Goal: Task Accomplishment & Management: Manage account settings

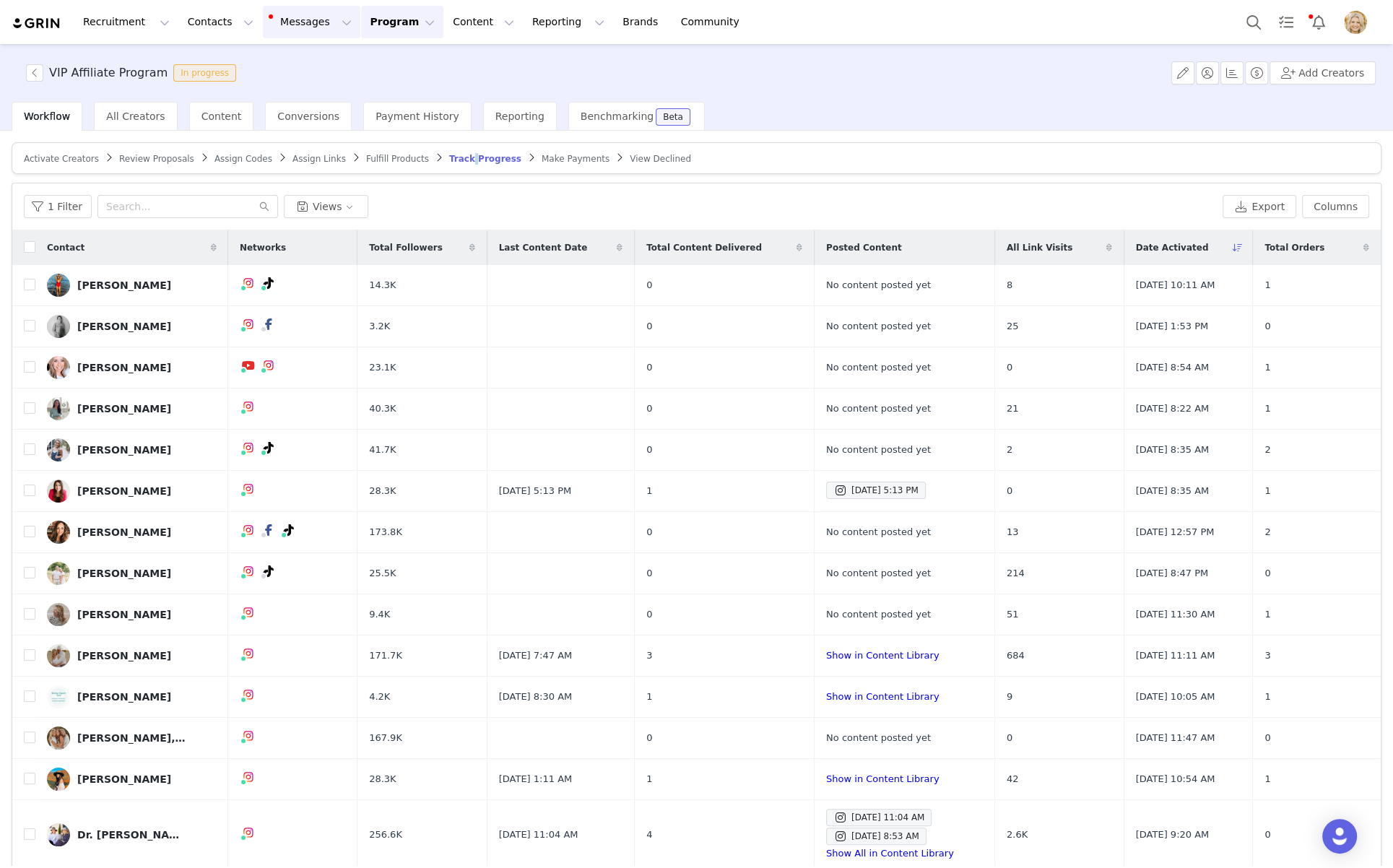
click at [308, 23] on button "Messages Messages" at bounding box center [312, 22] width 98 height 33
click at [314, 62] on div "Dashboard" at bounding box center [304, 63] width 97 height 15
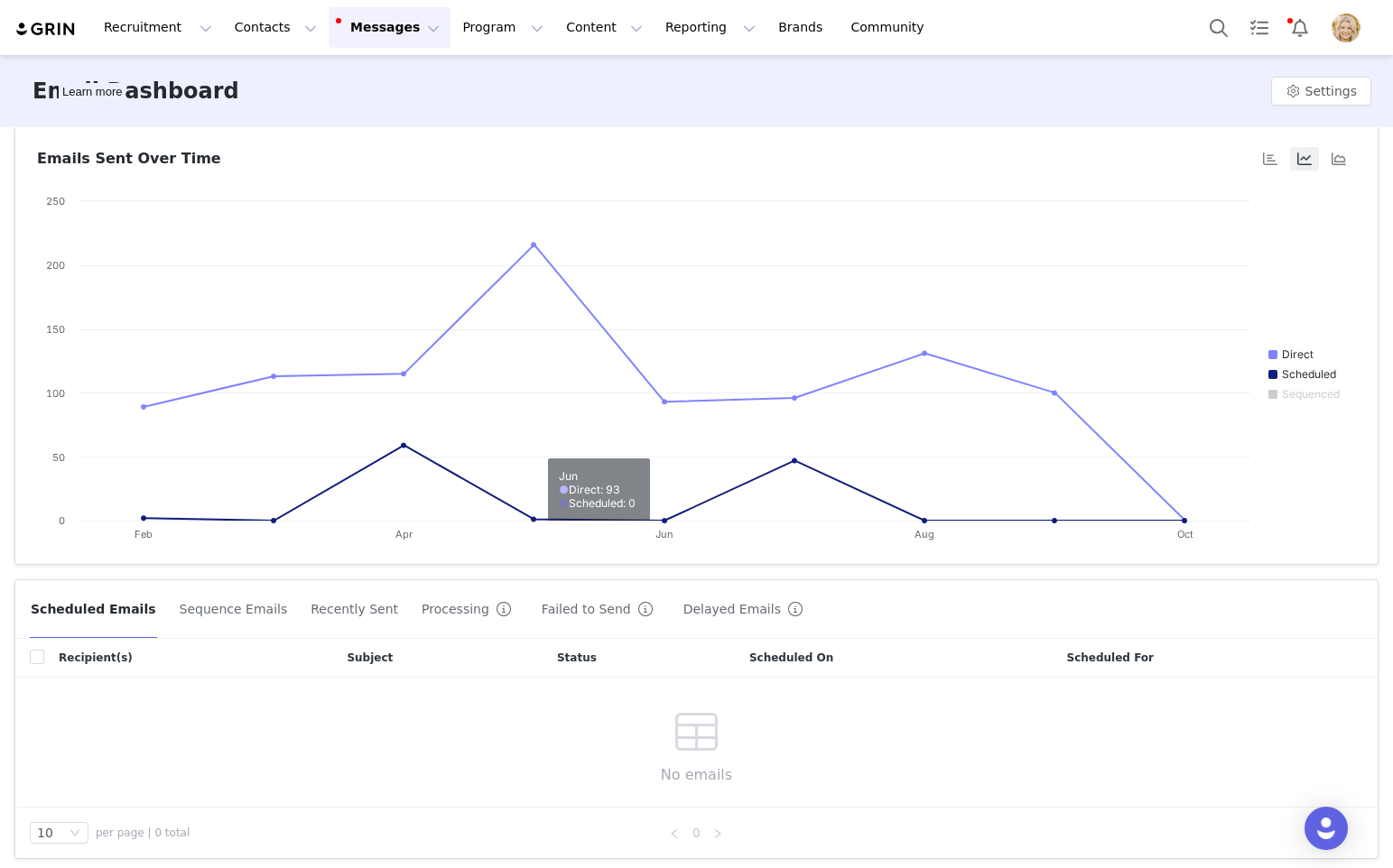
scroll to position [5, 0]
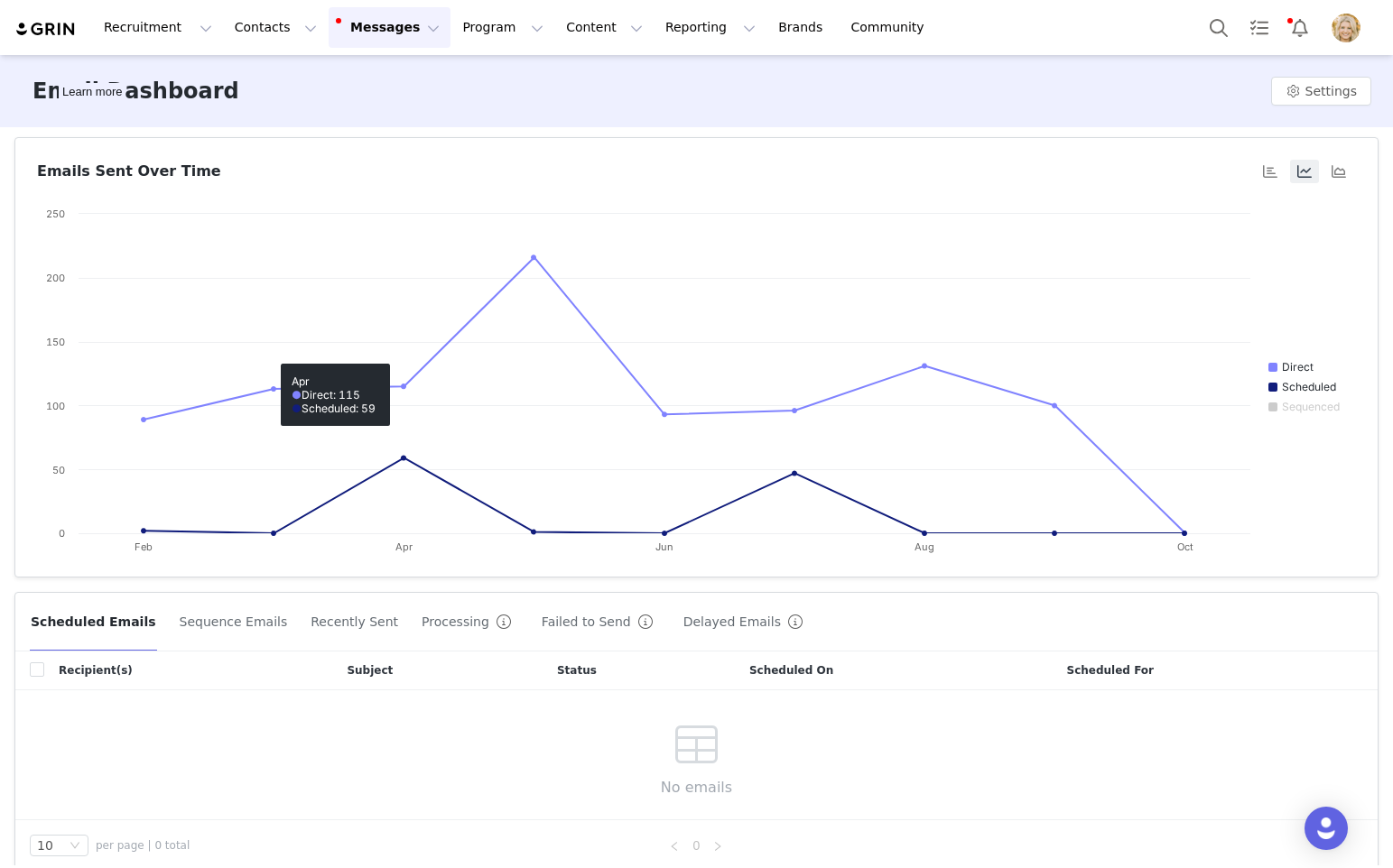
click at [387, 40] on button "Messages Messages" at bounding box center [390, 27] width 122 height 41
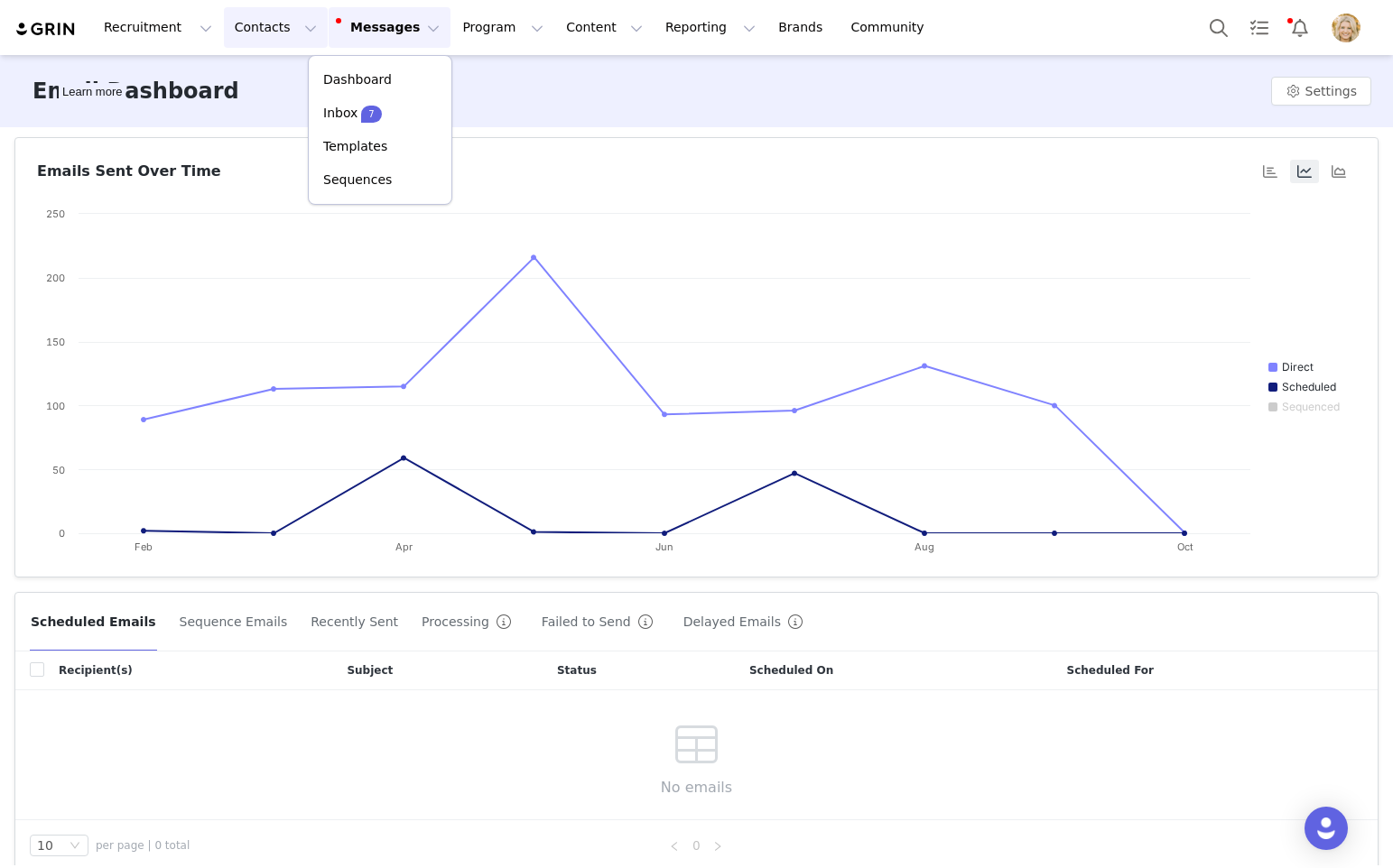
click at [245, 30] on button "Contacts Contacts" at bounding box center [276, 27] width 104 height 41
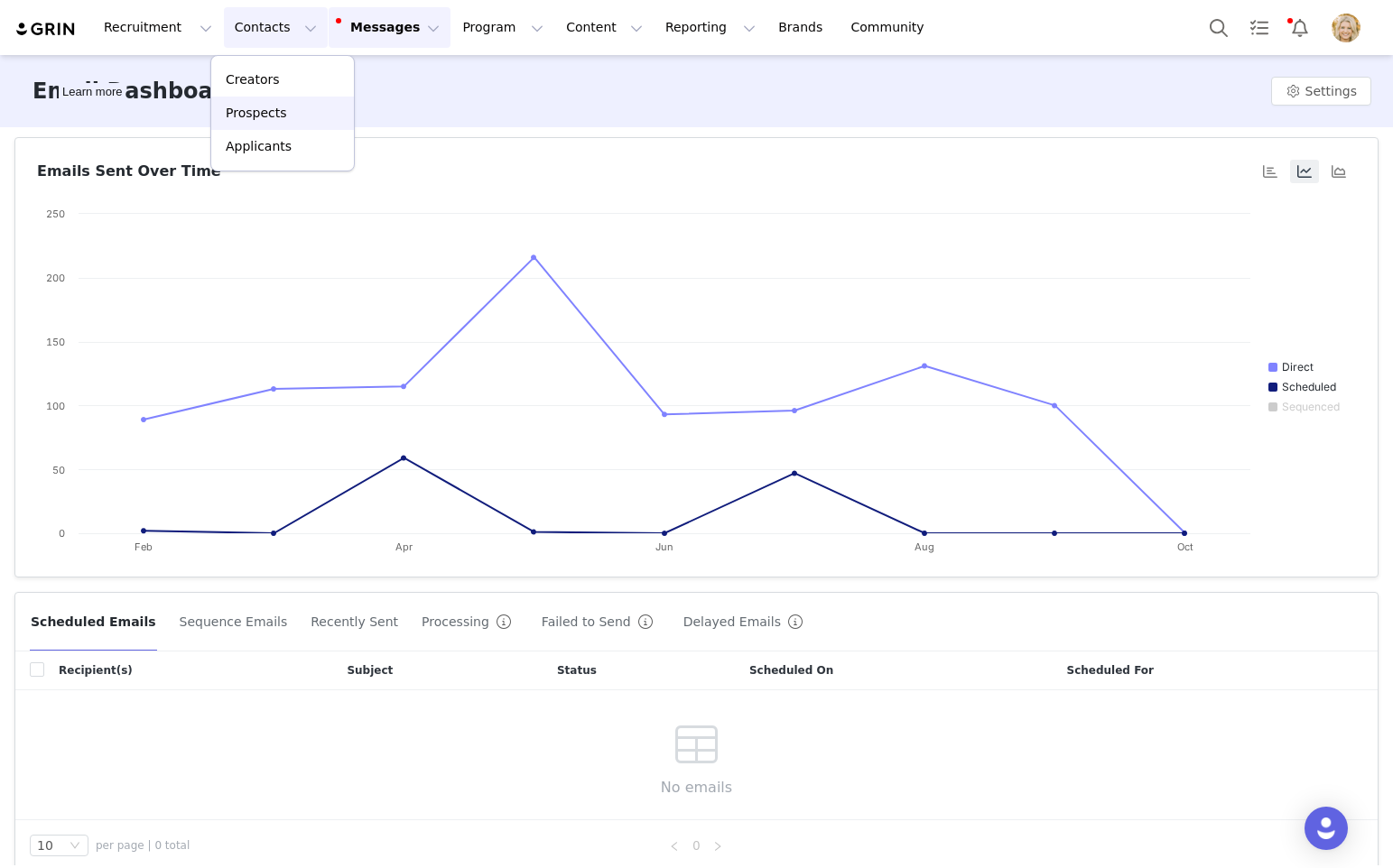
click at [248, 116] on p "Prospects" at bounding box center [256, 113] width 61 height 19
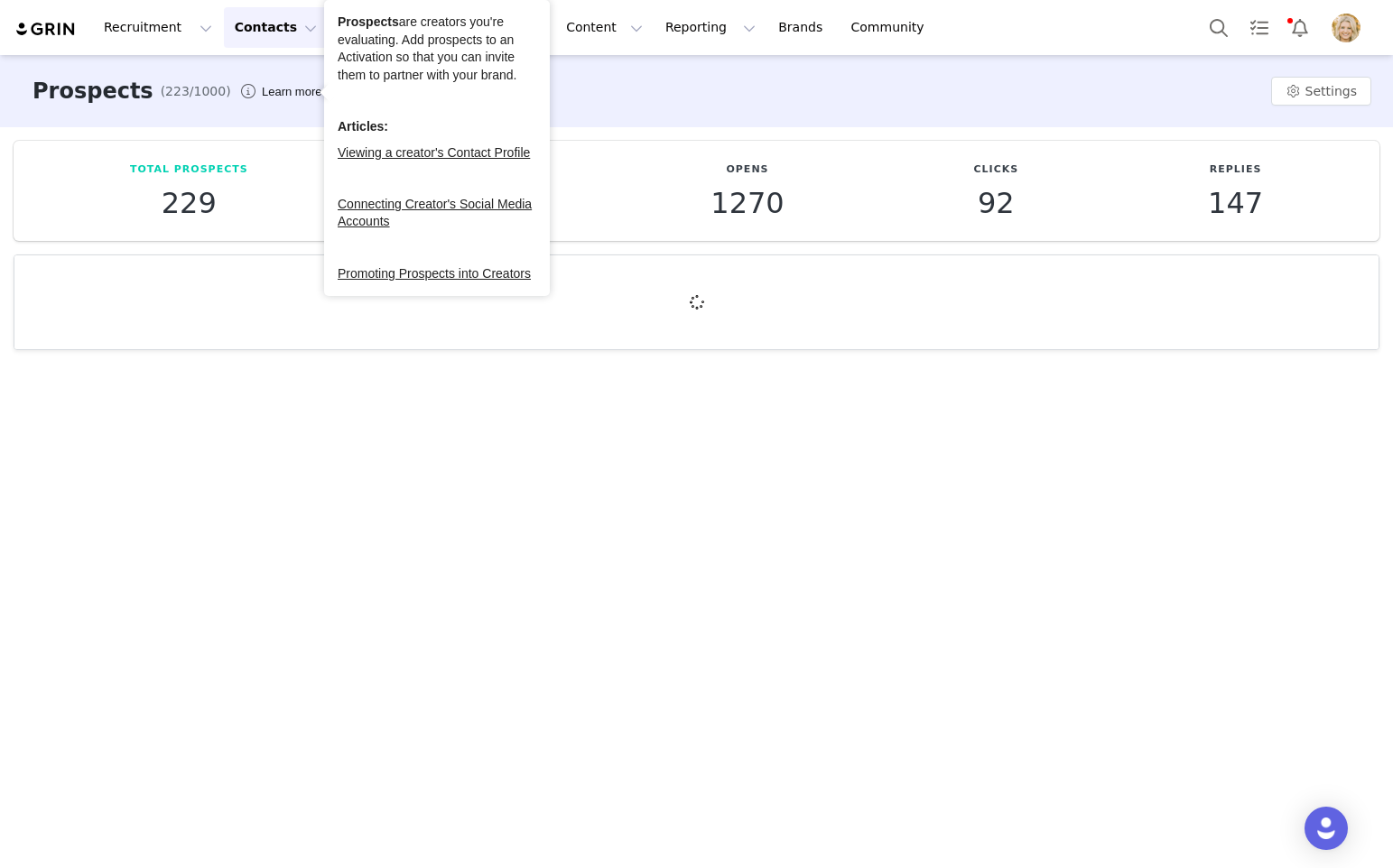
click at [258, 42] on button "Contacts Contacts" at bounding box center [276, 27] width 104 height 41
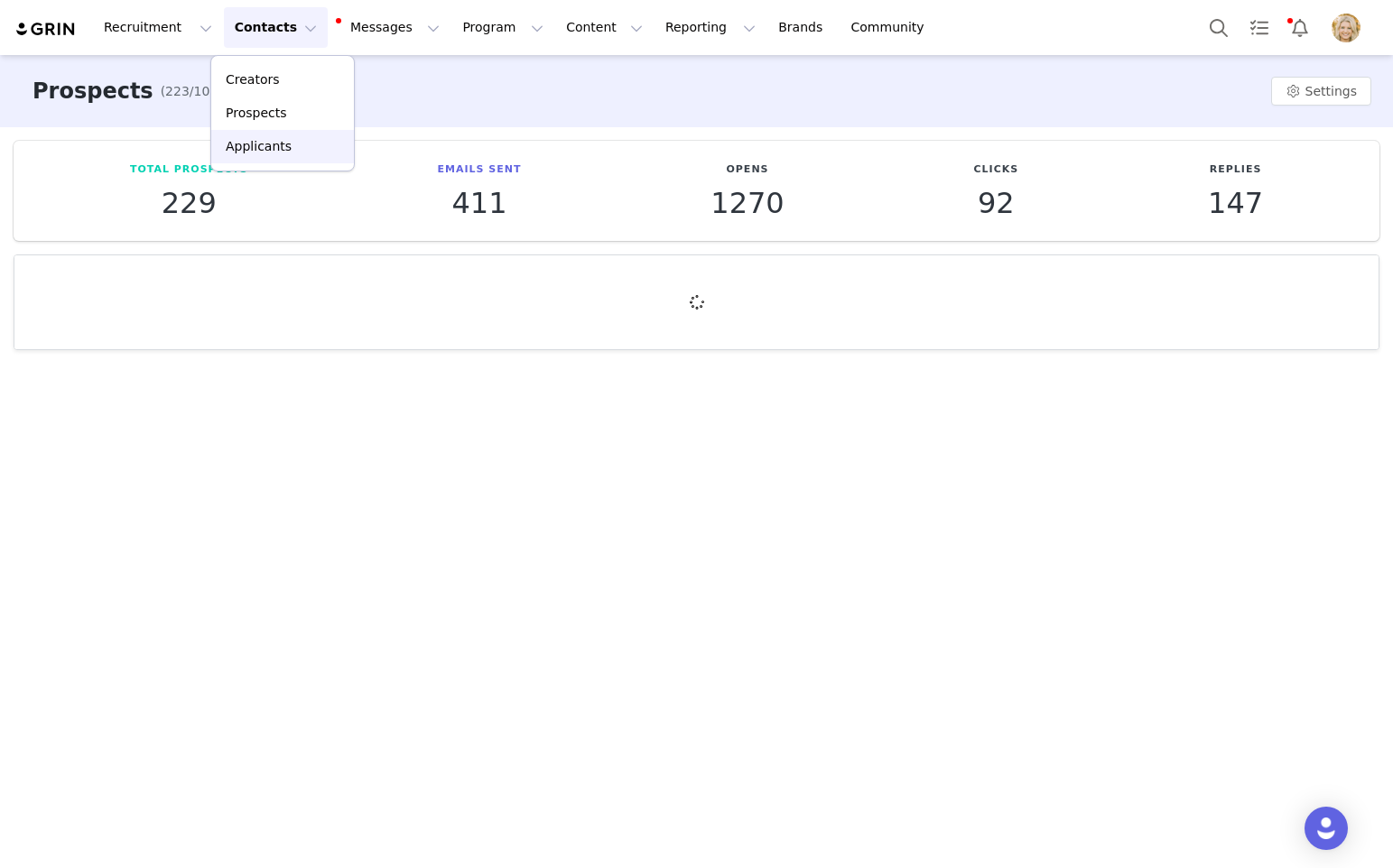
click at [269, 139] on p "Applicants" at bounding box center [259, 146] width 66 height 19
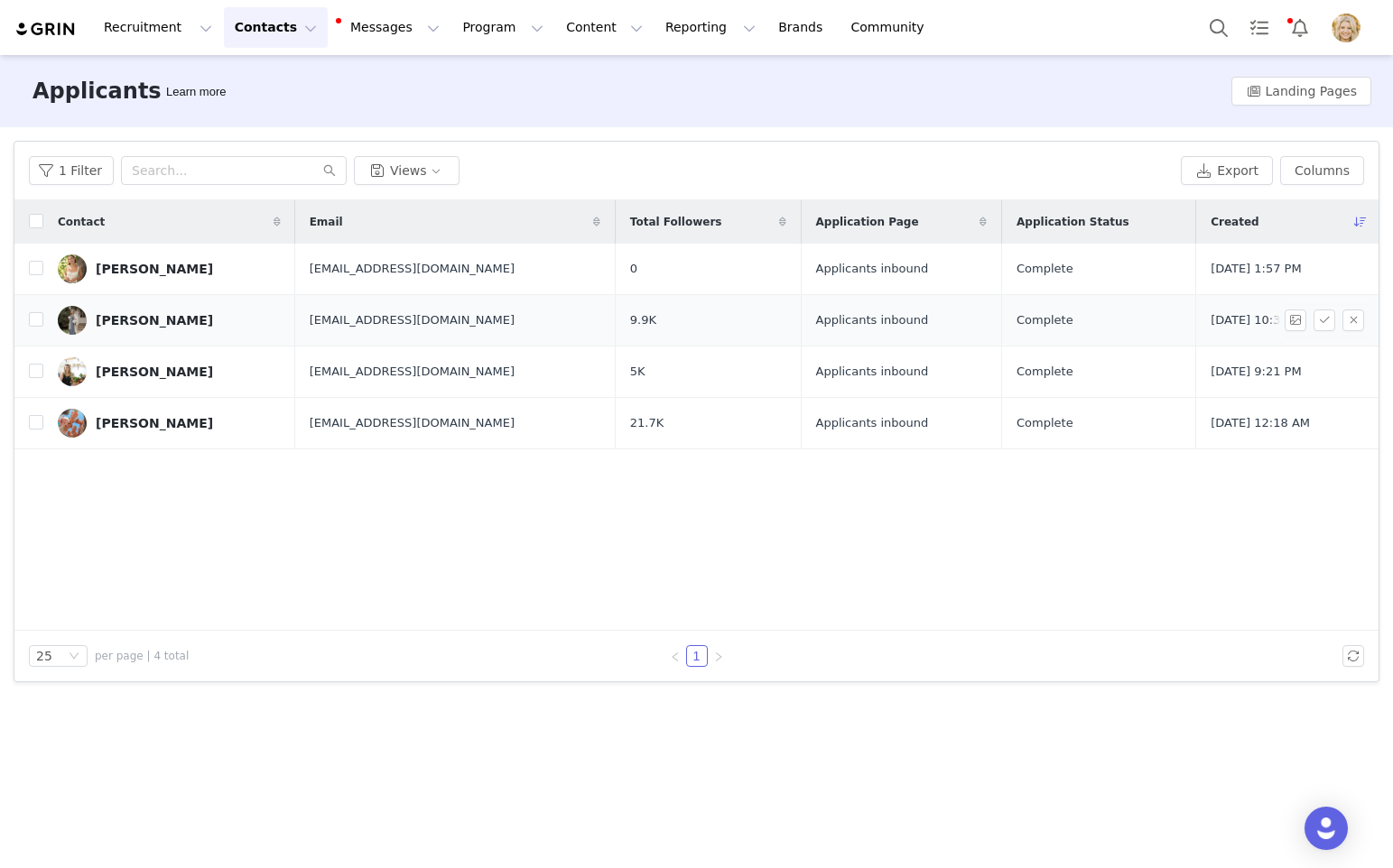
click at [145, 321] on div "[PERSON_NAME]" at bounding box center [154, 321] width 117 height 14
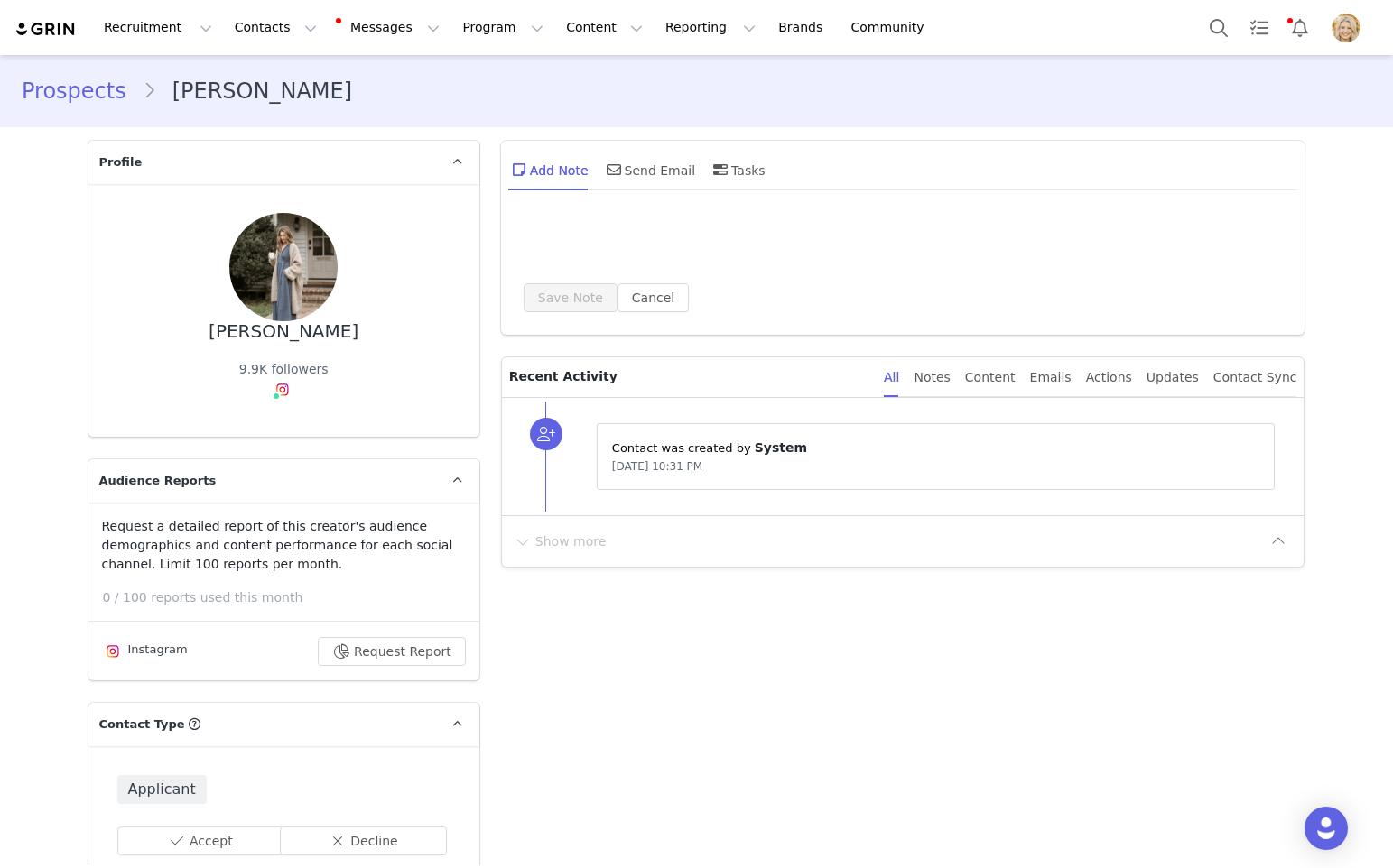
type input "+1 ([GEOGRAPHIC_DATA])"
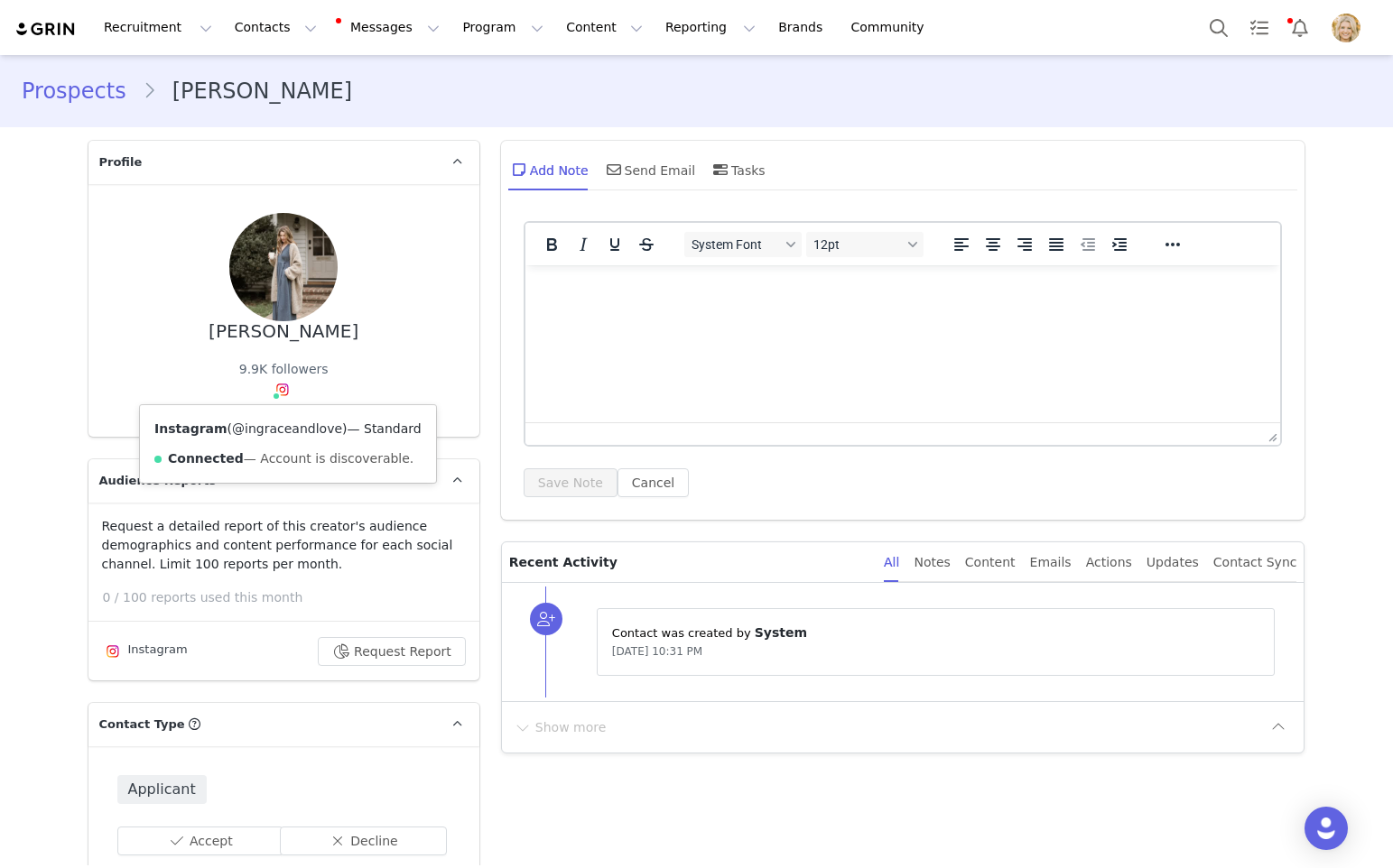
click at [286, 434] on link "@ingraceandlove" at bounding box center [287, 429] width 110 height 14
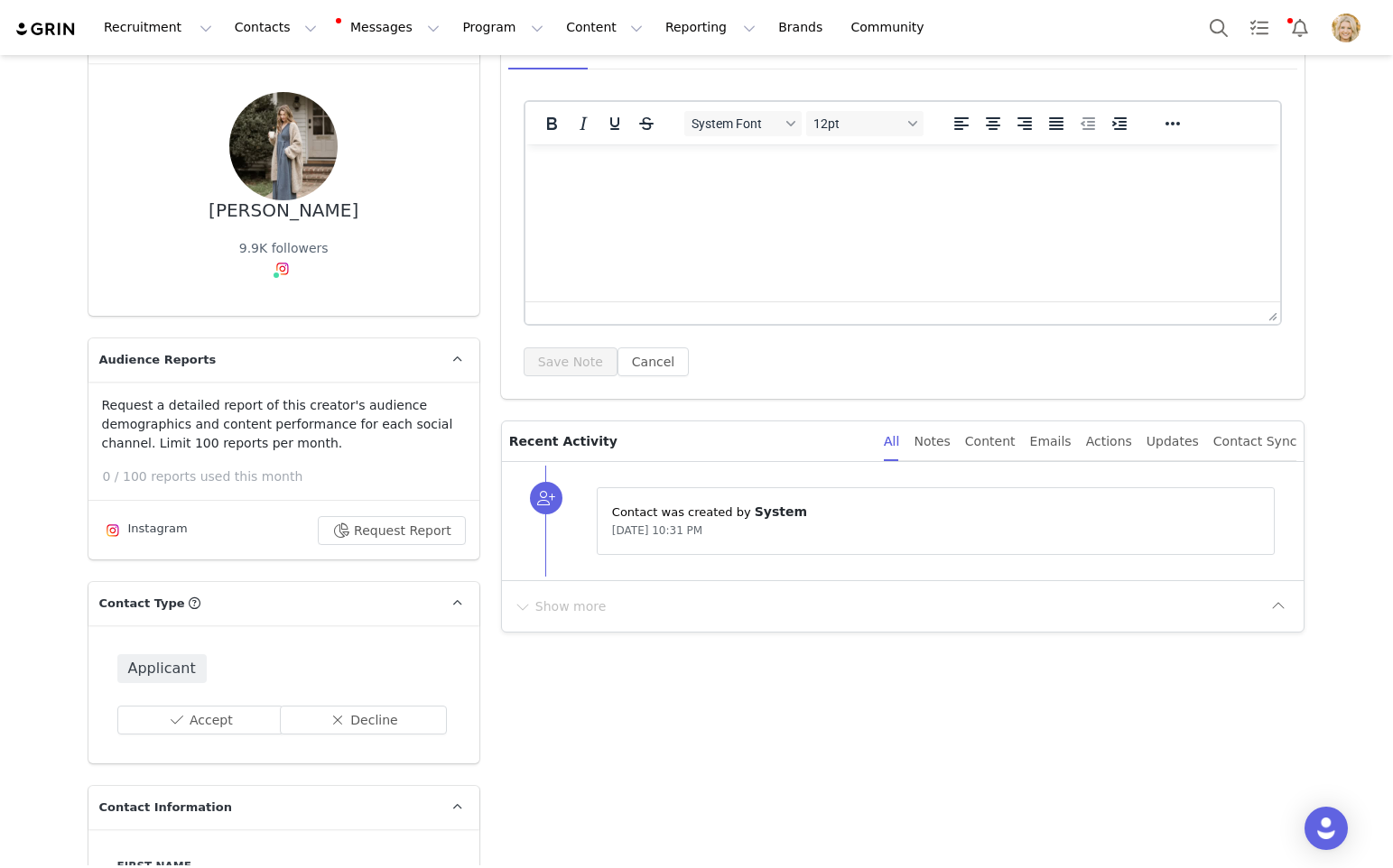
scroll to position [162, 0]
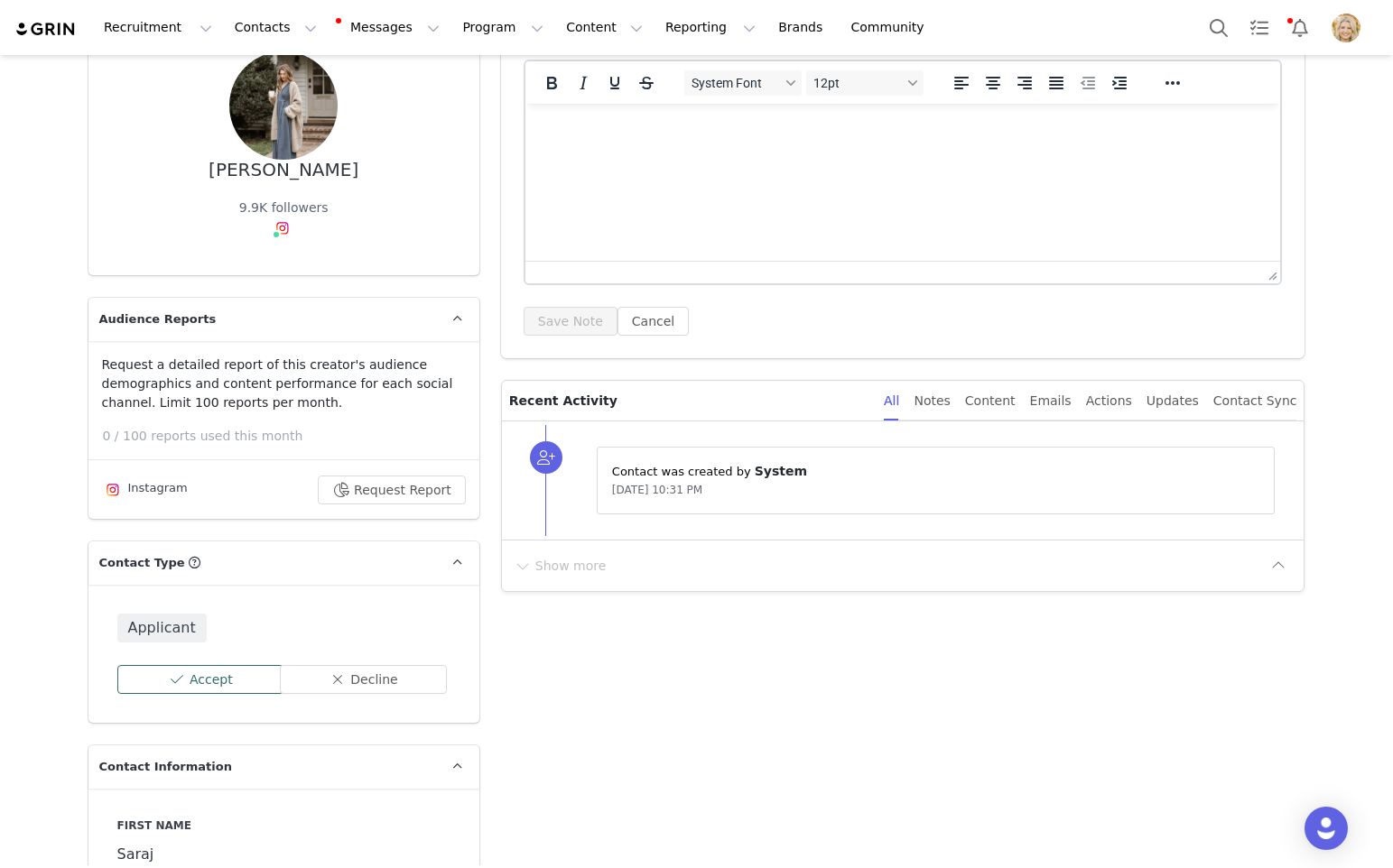
click at [216, 688] on button "Accept" at bounding box center [200, 679] width 167 height 29
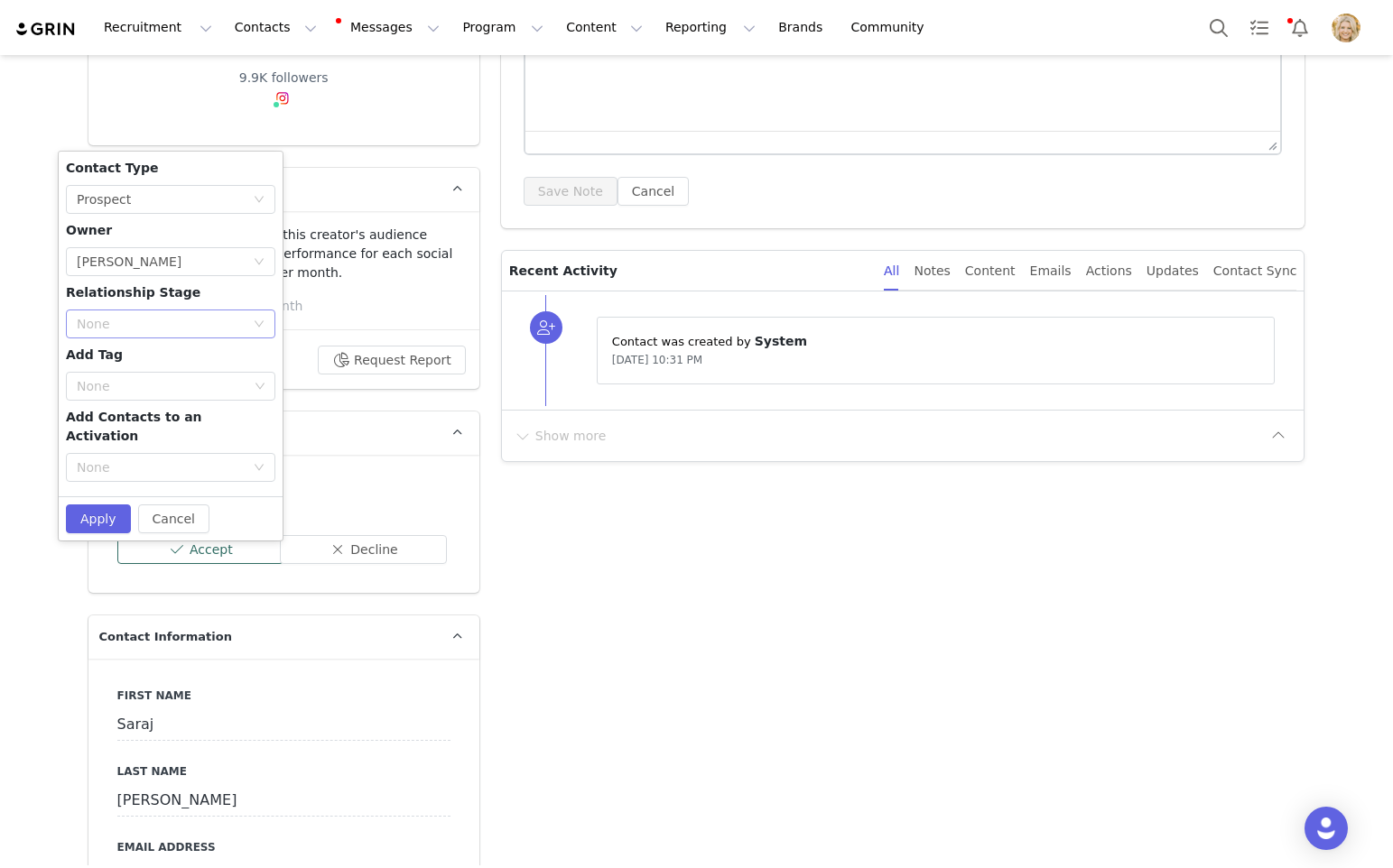
scroll to position [307, 0]
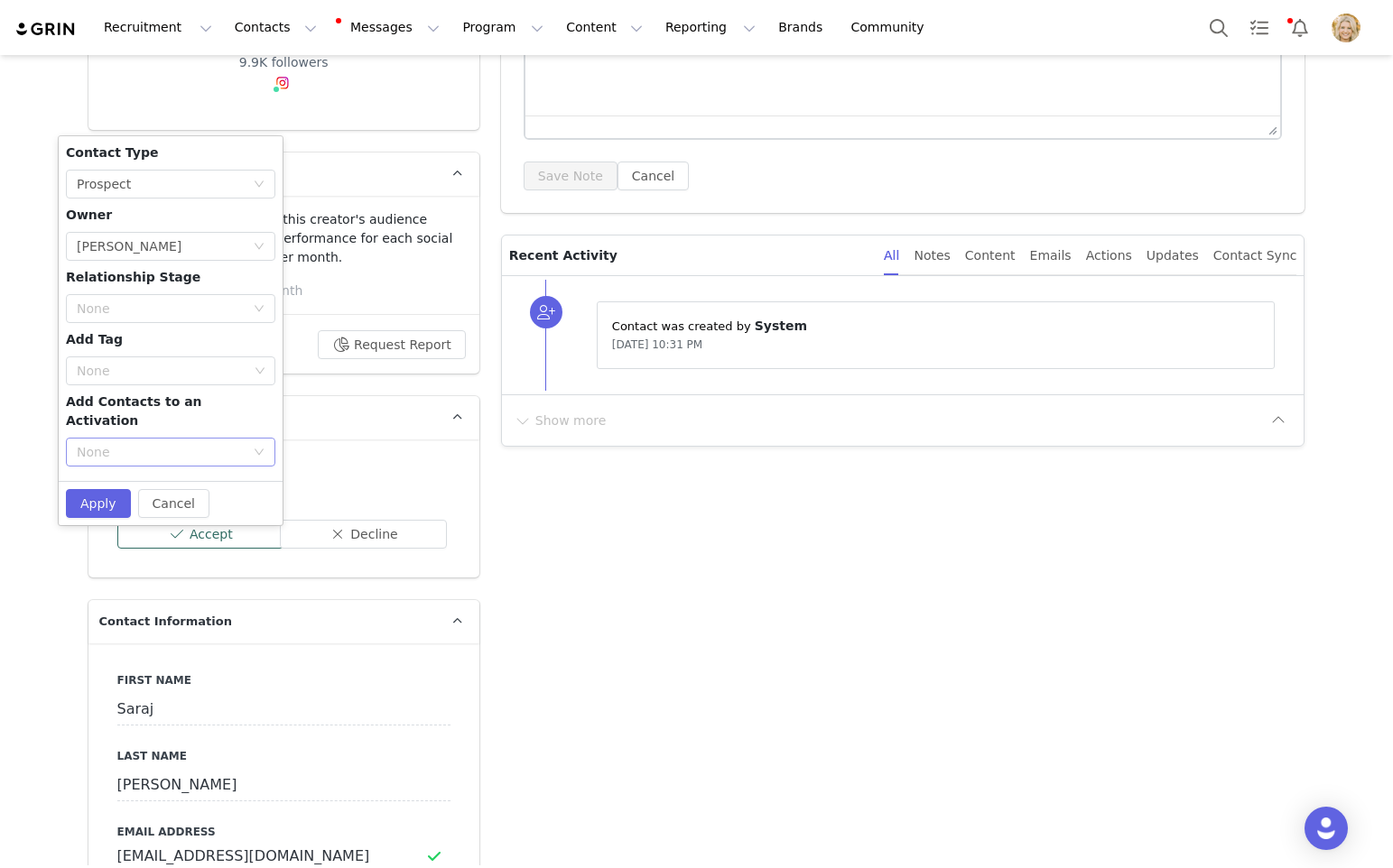
click at [206, 443] on div "None" at bounding box center [161, 452] width 168 height 18
click at [203, 525] on li "VIP Affiliate Program" at bounding box center [171, 525] width 210 height 29
click at [95, 489] on button "Apply" at bounding box center [98, 503] width 65 height 29
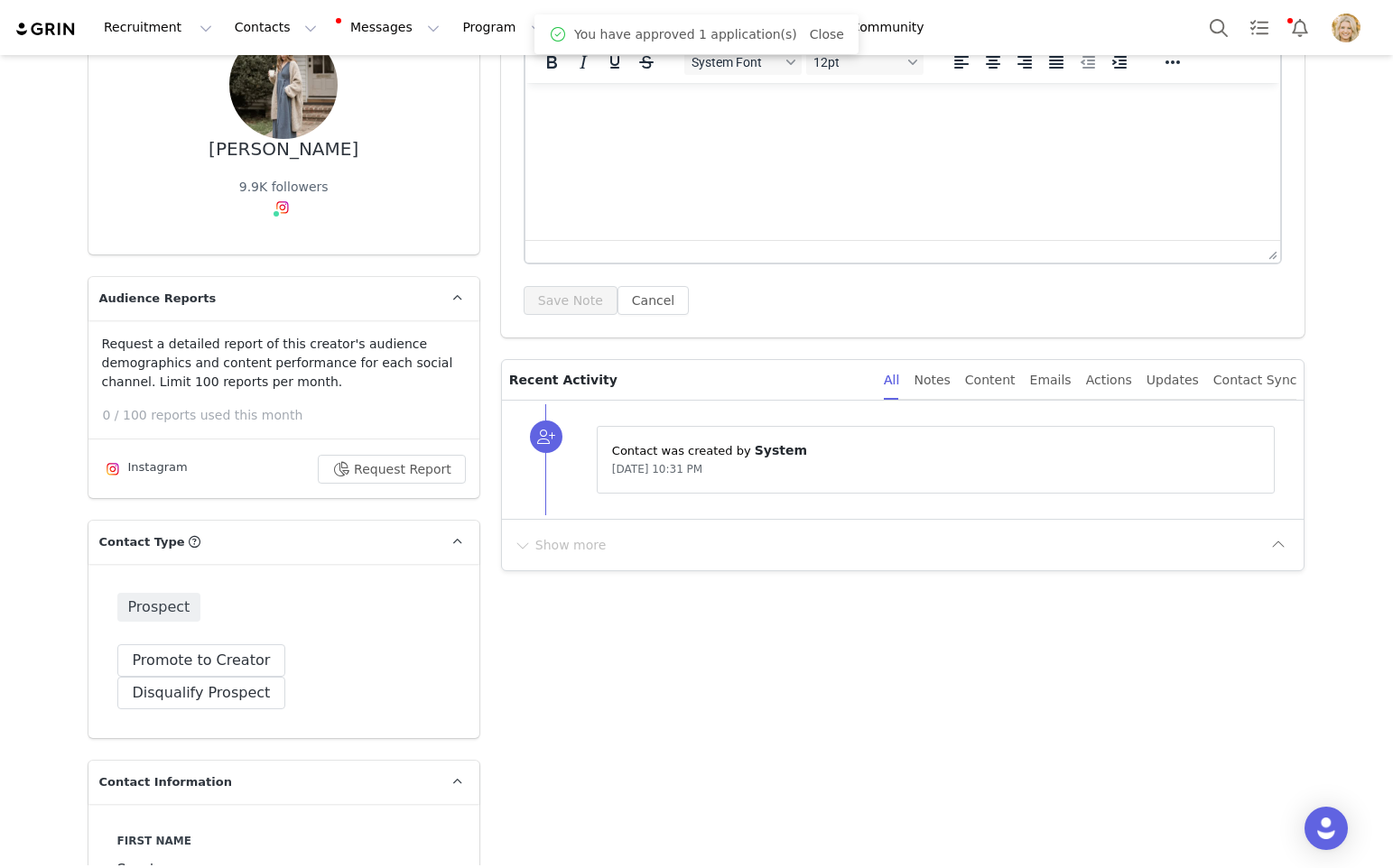
scroll to position [269, 0]
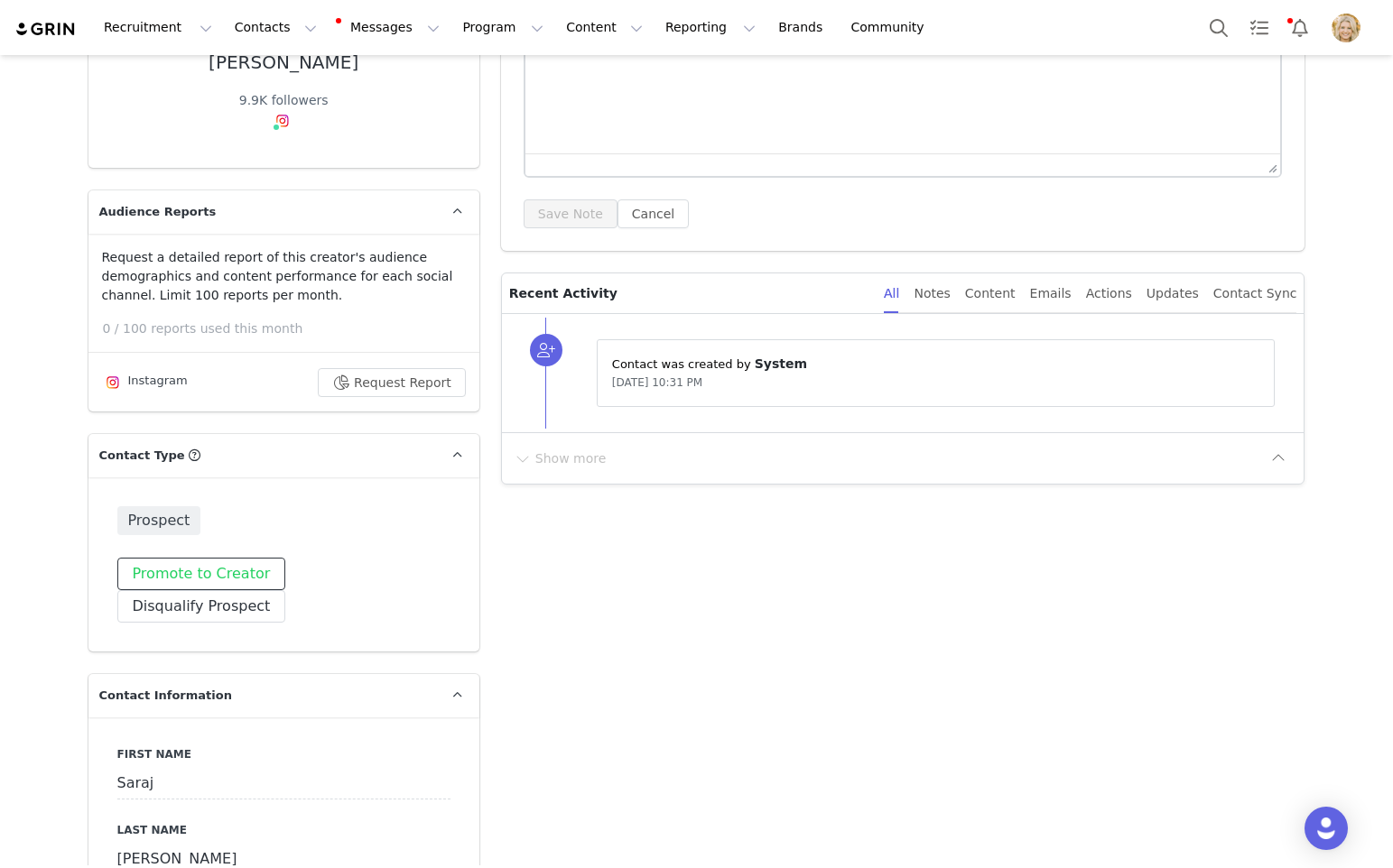
click at [194, 575] on button "Promote to Creator" at bounding box center [201, 573] width 169 height 33
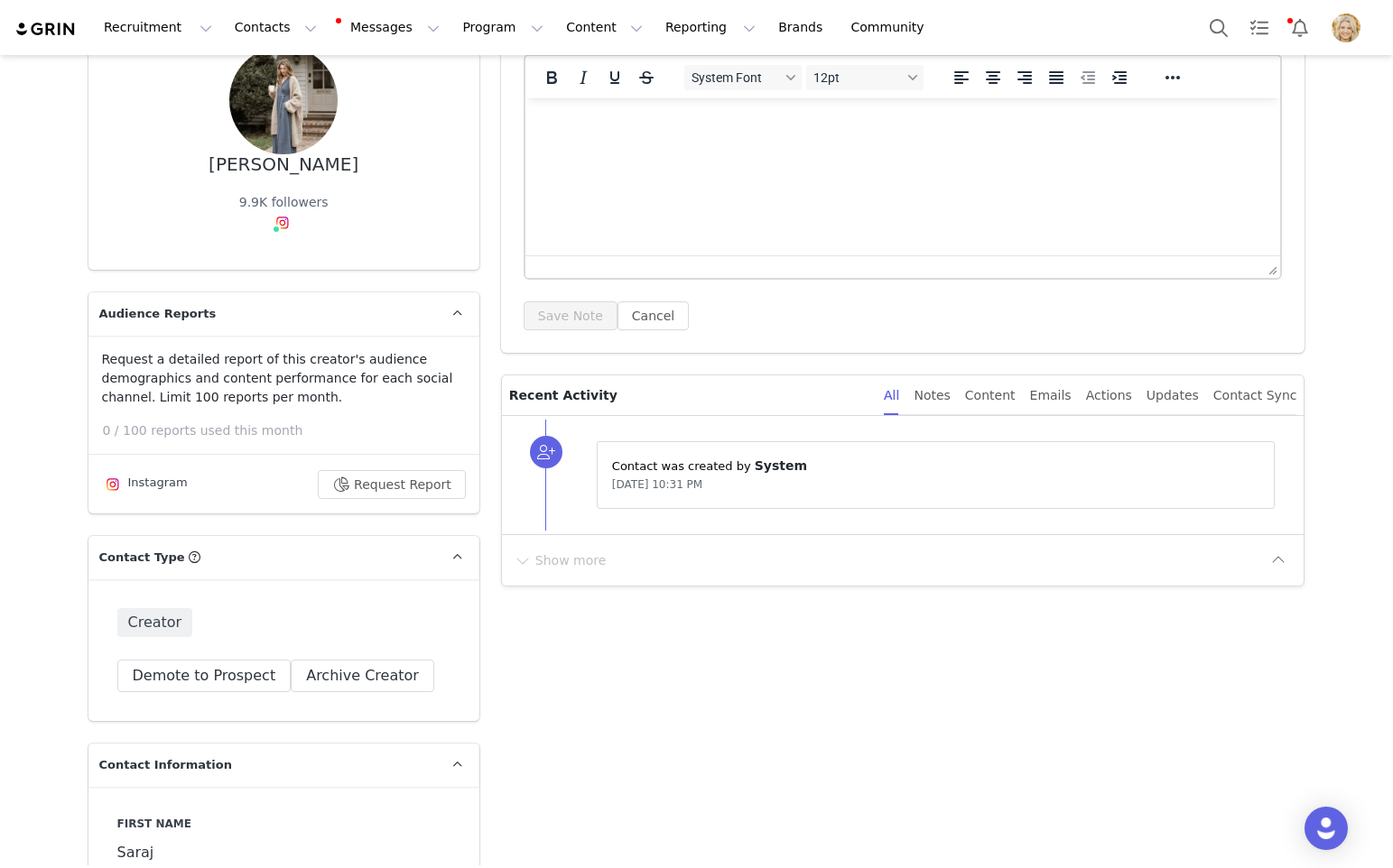
scroll to position [0, 0]
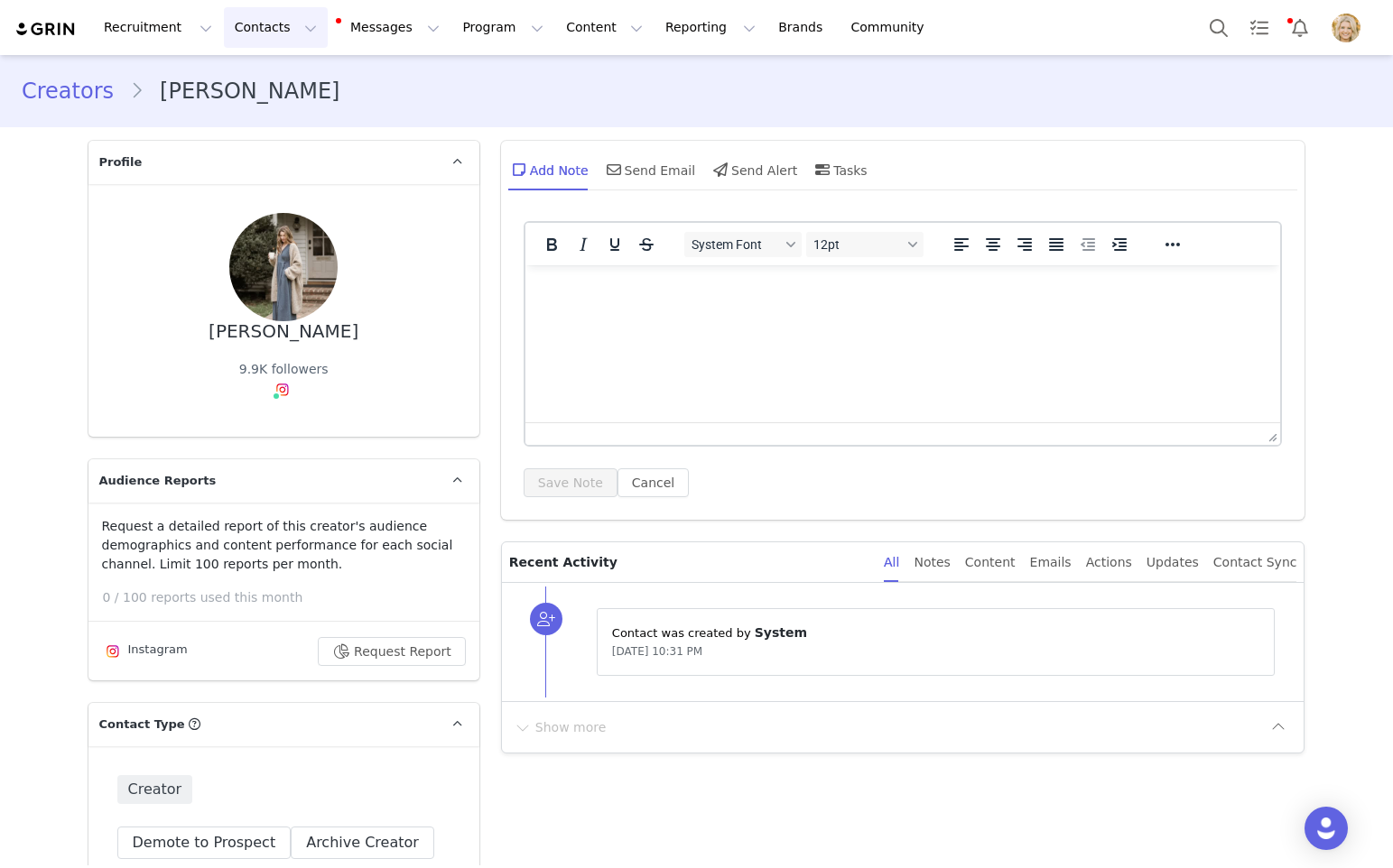
click at [238, 31] on button "Contacts Contacts" at bounding box center [276, 27] width 104 height 41
click at [252, 145] on p "Applicants" at bounding box center [259, 146] width 66 height 19
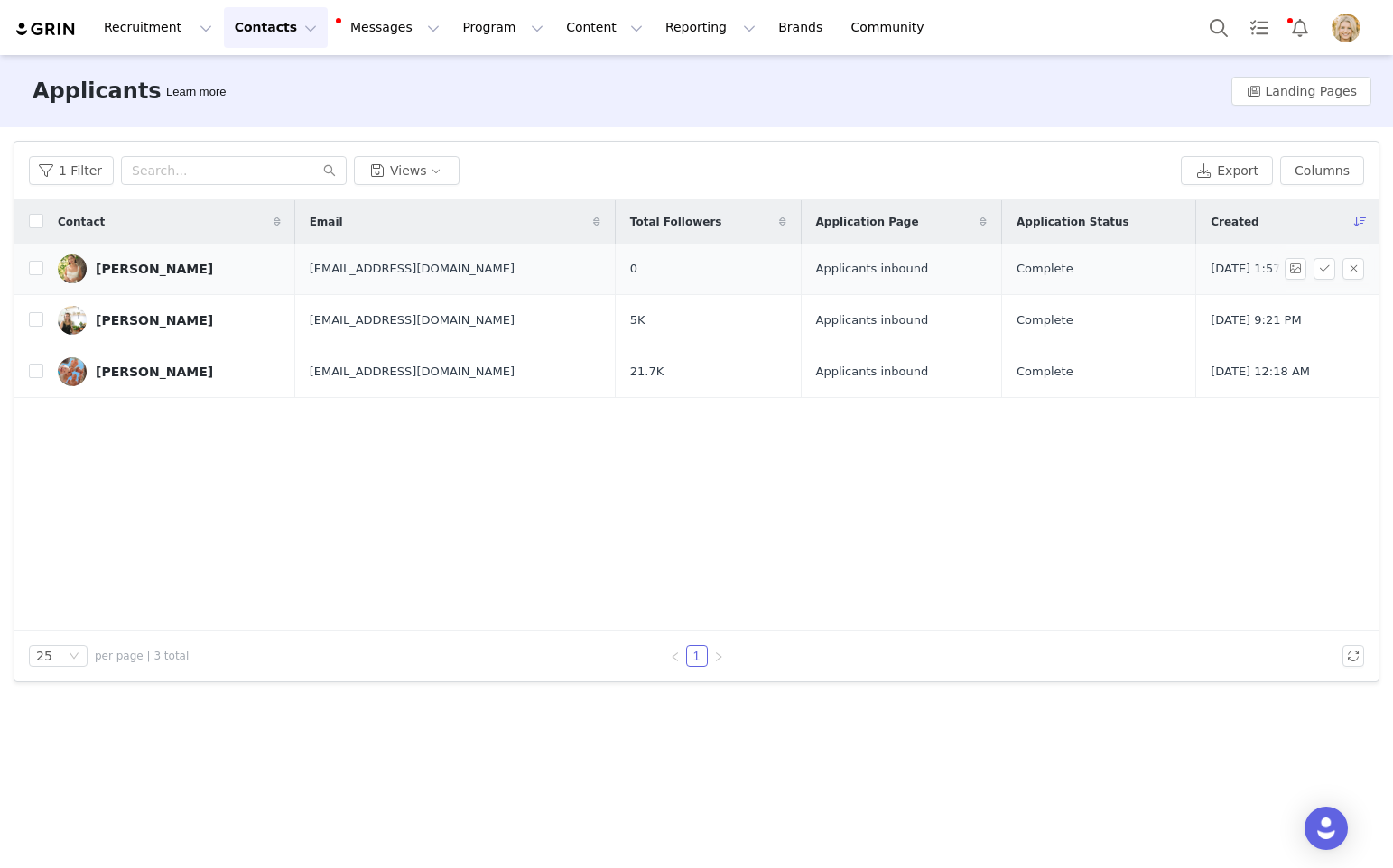
click at [136, 264] on div "[PERSON_NAME]" at bounding box center [154, 269] width 117 height 14
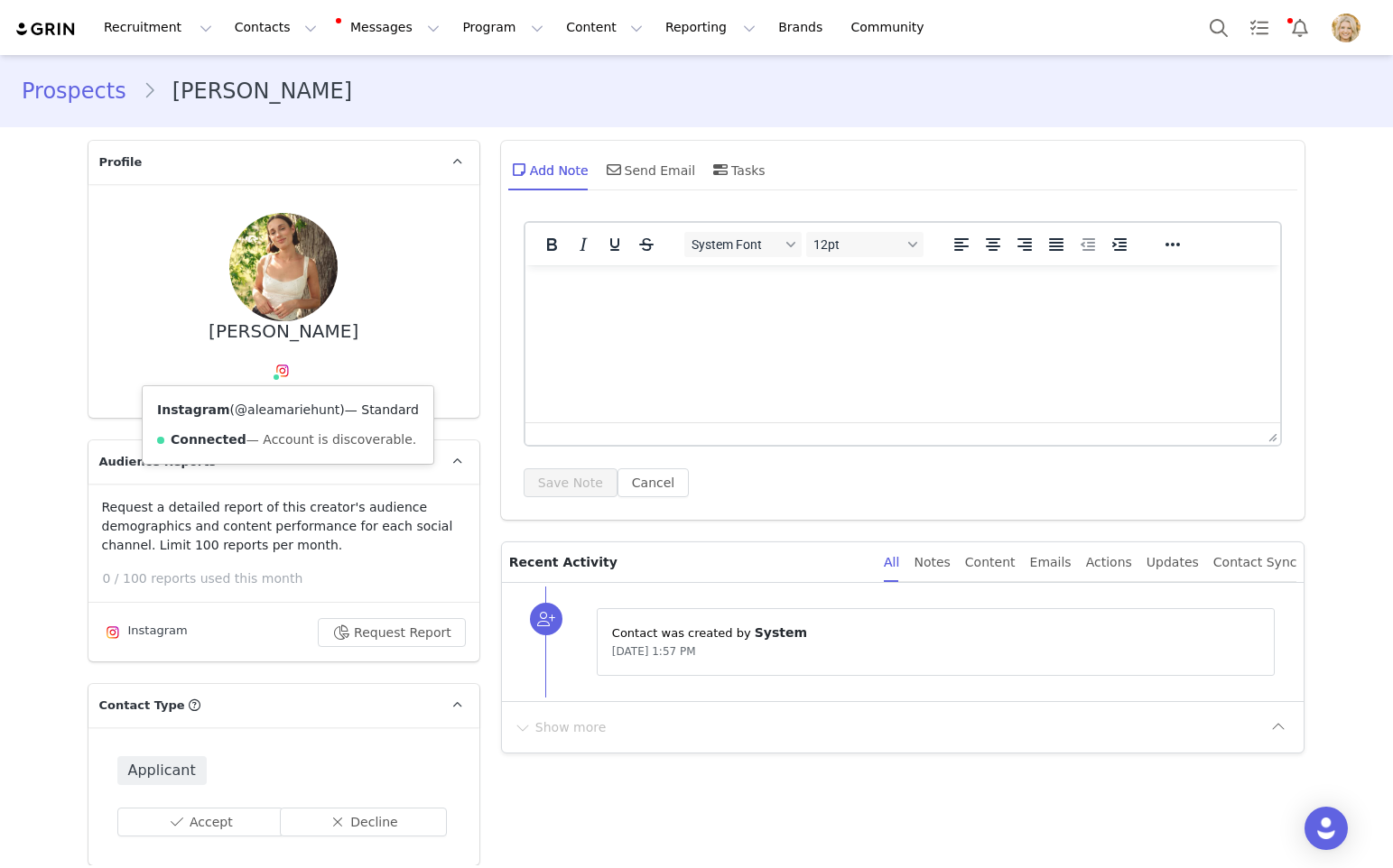
click at [285, 408] on link "@aleamariehunt" at bounding box center [287, 410] width 105 height 14
click at [376, 635] on button "Request Report" at bounding box center [392, 632] width 148 height 29
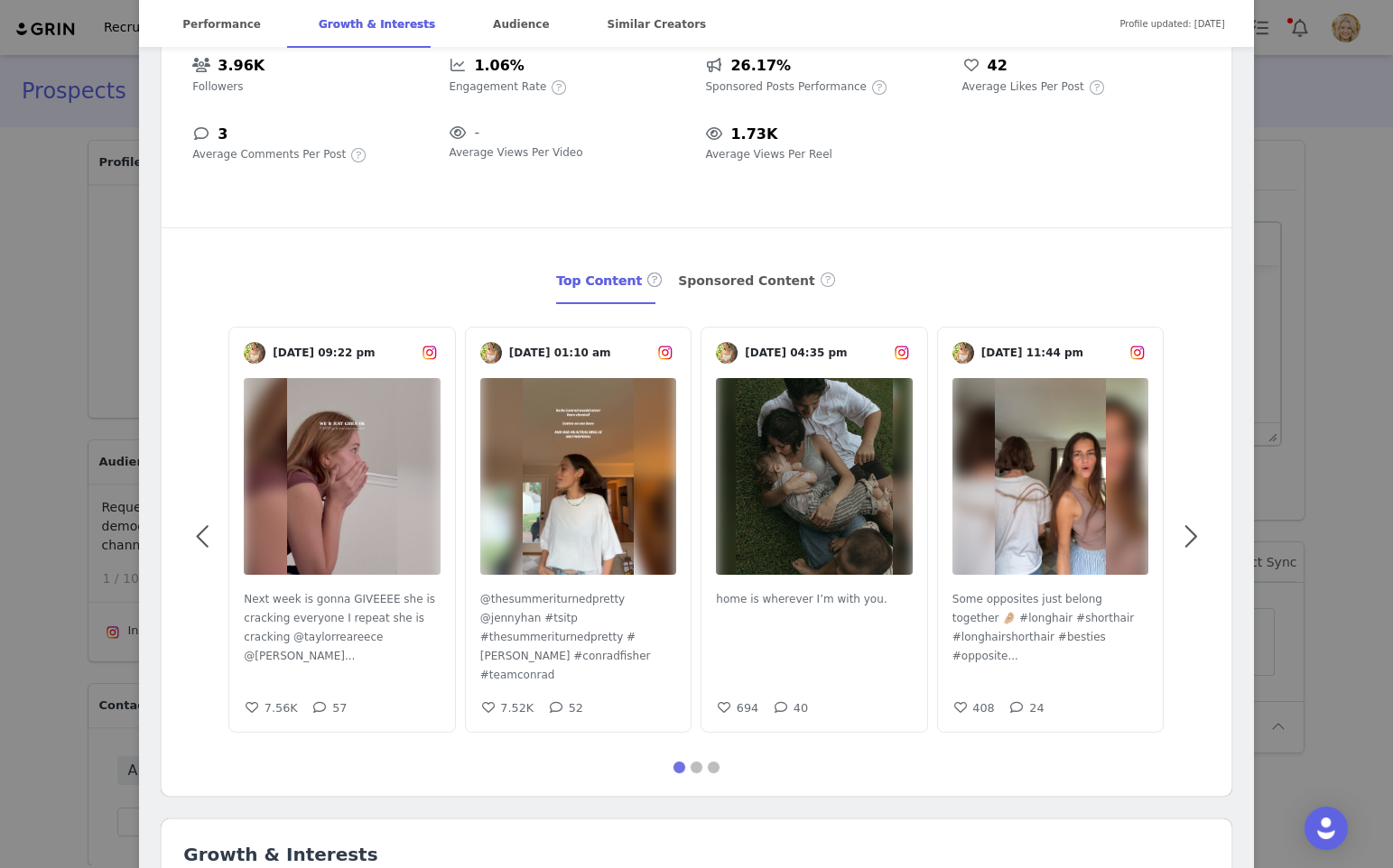
scroll to position [168, 0]
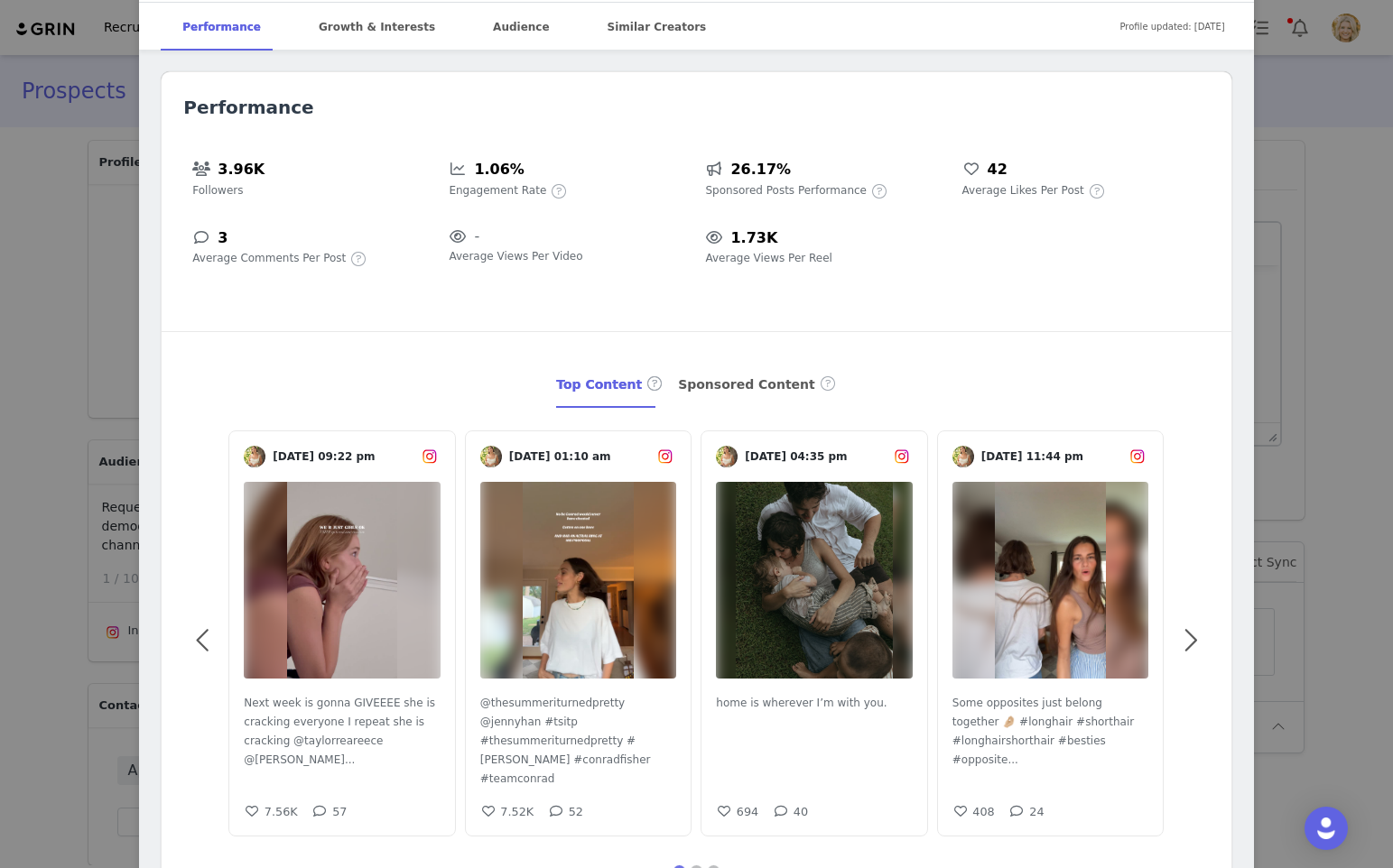
click at [1308, 297] on div "[PERSON_NAME] 🤎 @aleamariehunt 26. married + mothering, in love with [PERSON_NA…" at bounding box center [696, 434] width 1393 height 868
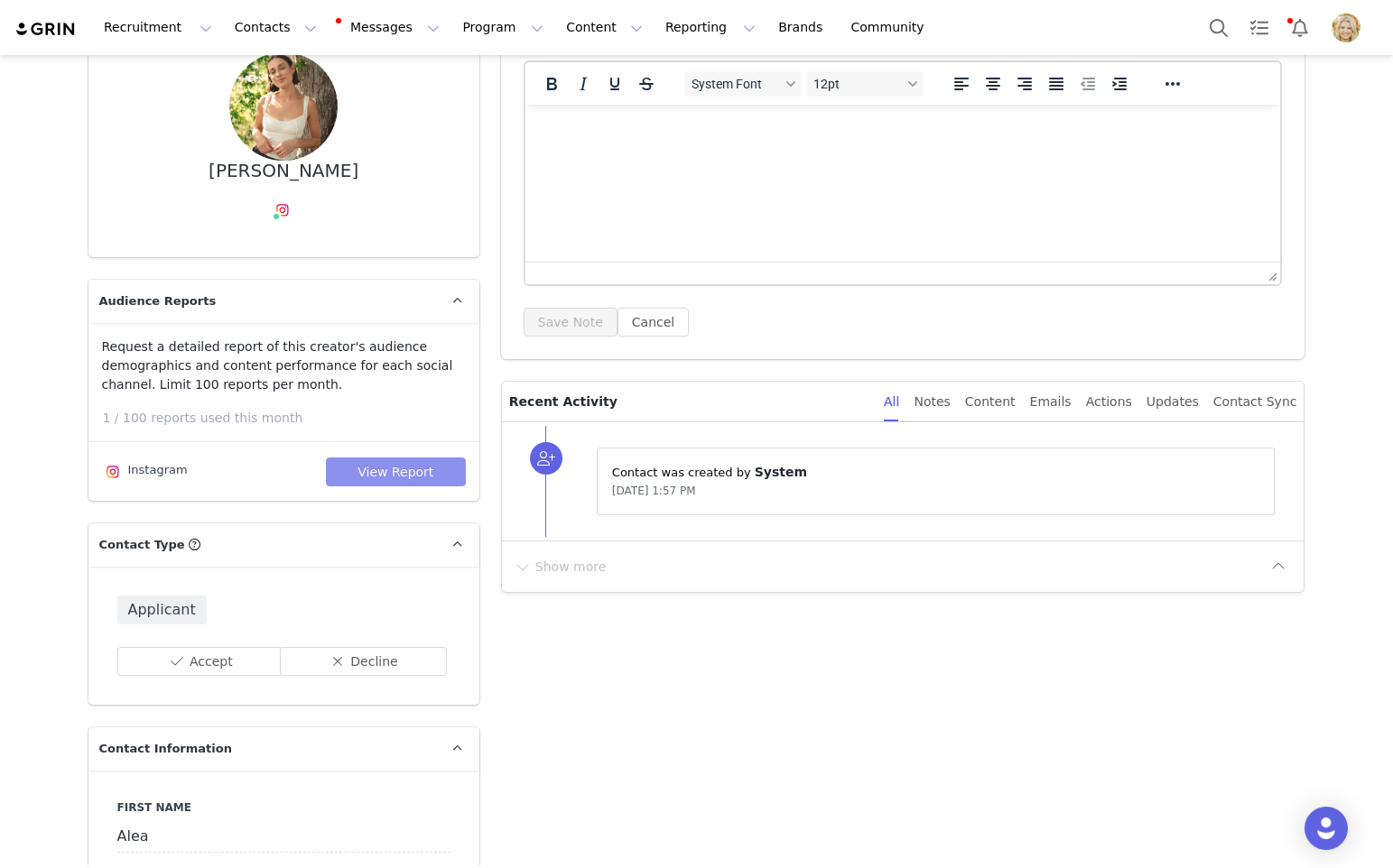
scroll to position [205, 0]
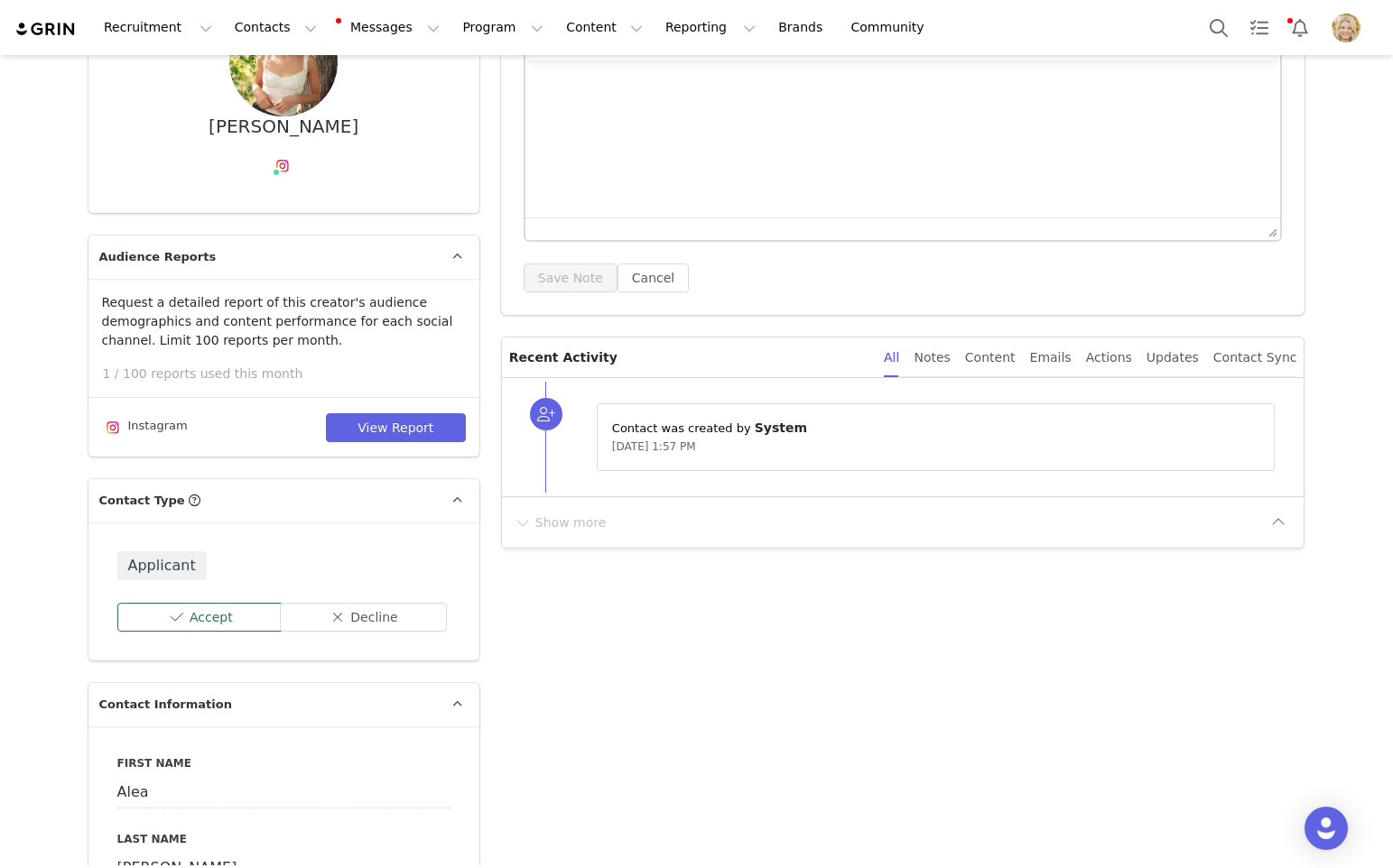
click at [217, 622] on button "Accept" at bounding box center [200, 617] width 167 height 29
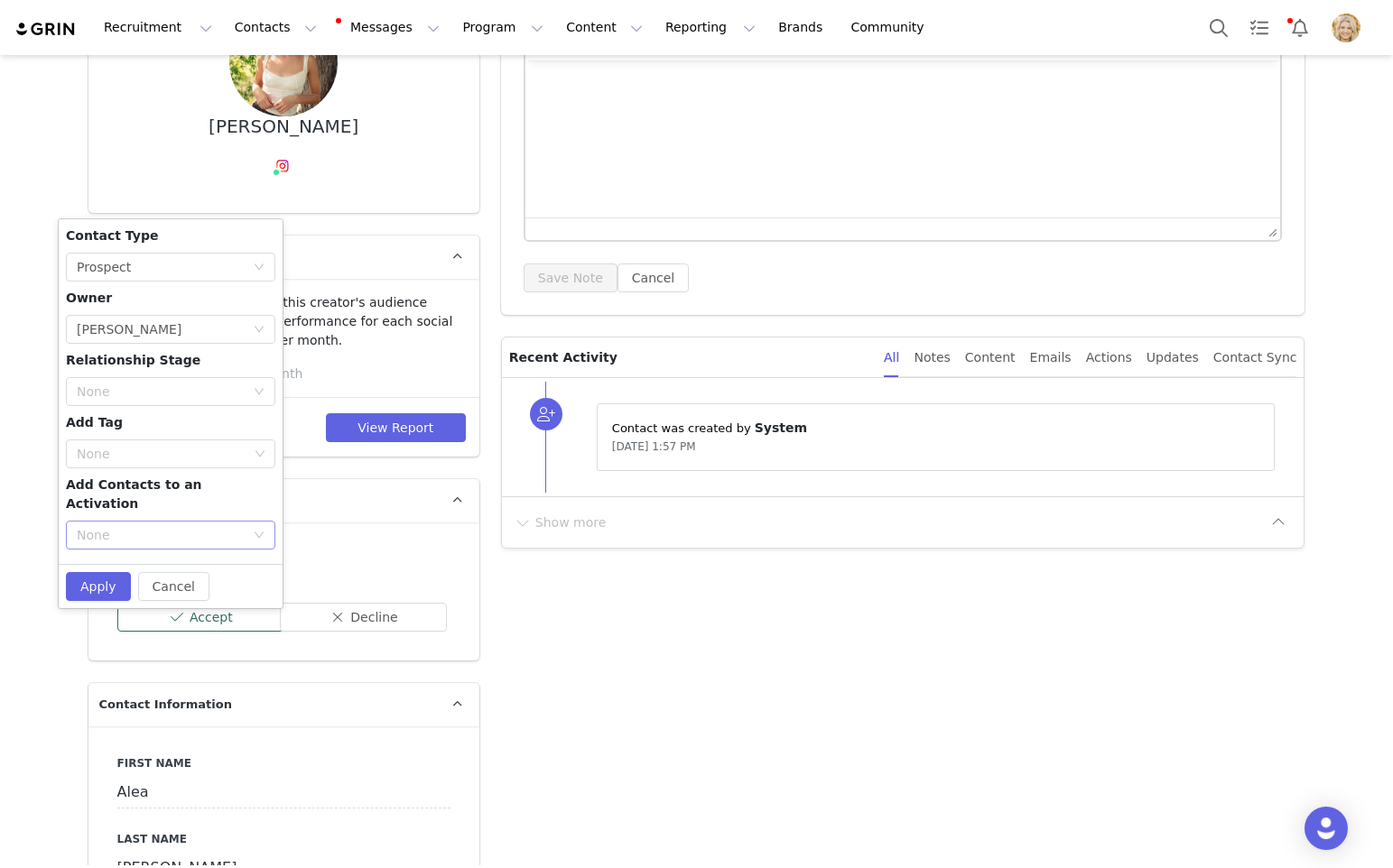
click at [198, 526] on div "None" at bounding box center [161, 535] width 168 height 18
click at [175, 609] on li "VIP Affiliate Program" at bounding box center [171, 608] width 210 height 29
click at [97, 572] on button "Apply" at bounding box center [98, 586] width 65 height 29
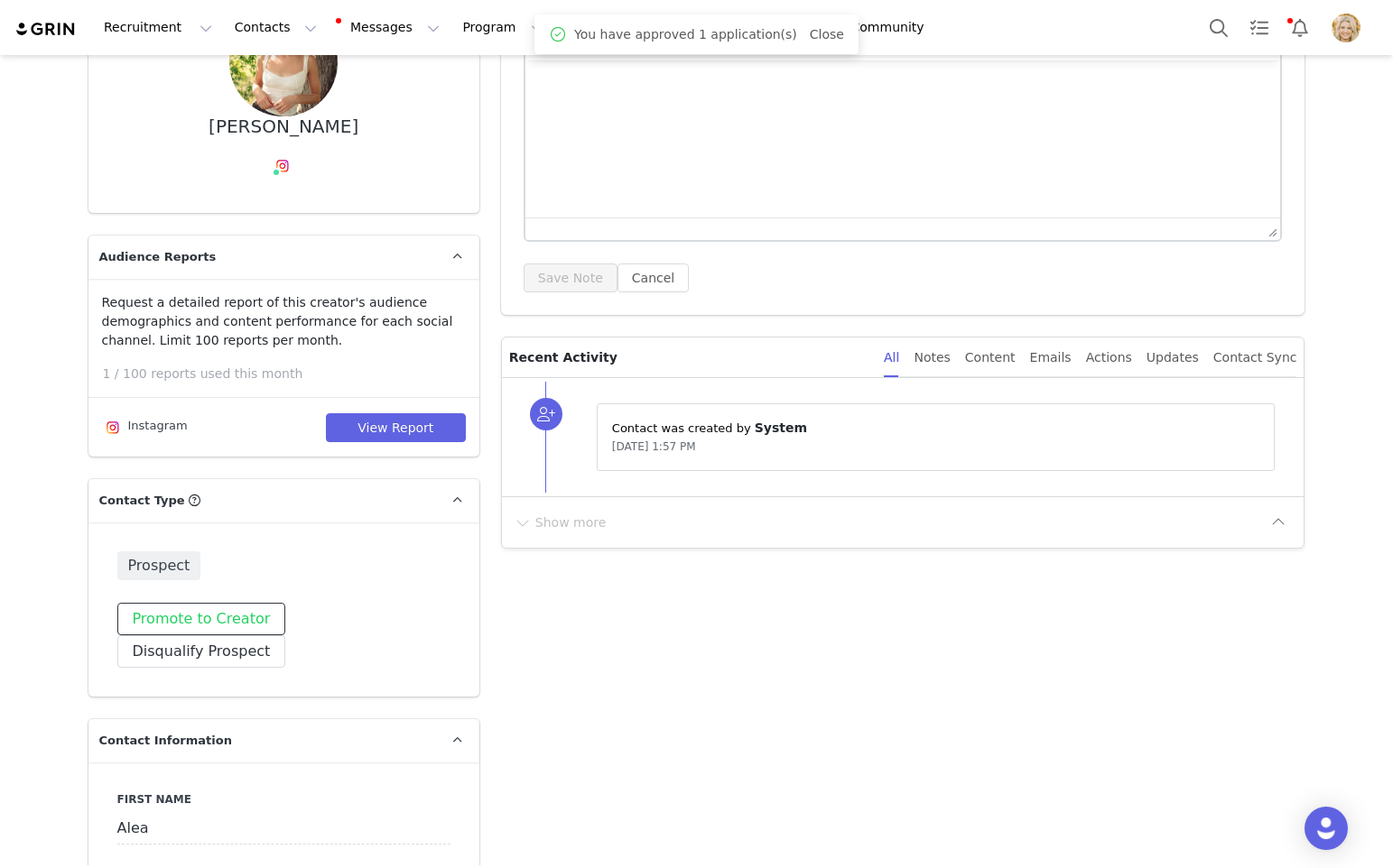
click at [200, 624] on button "Promote to Creator" at bounding box center [201, 619] width 169 height 33
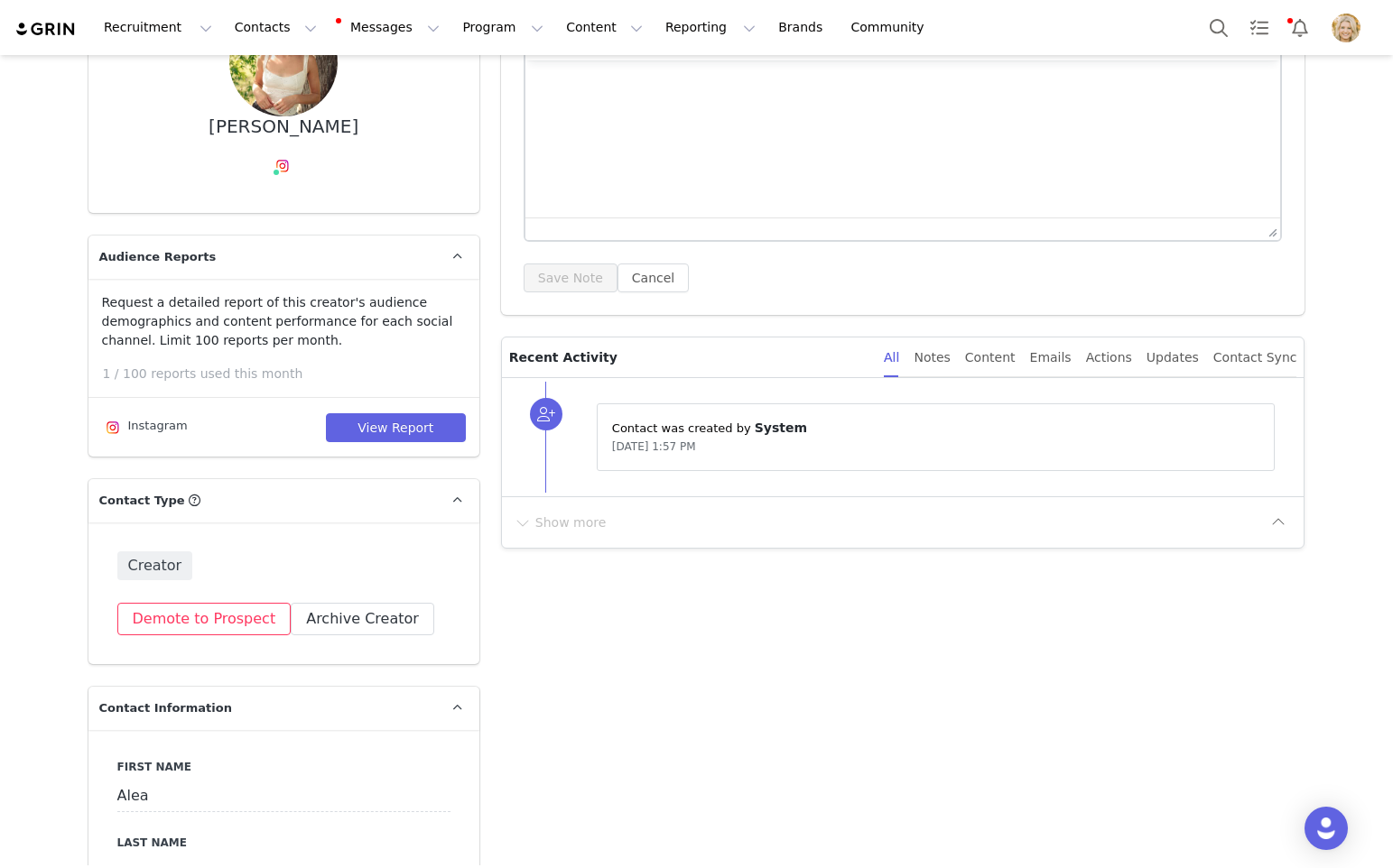
scroll to position [0, 0]
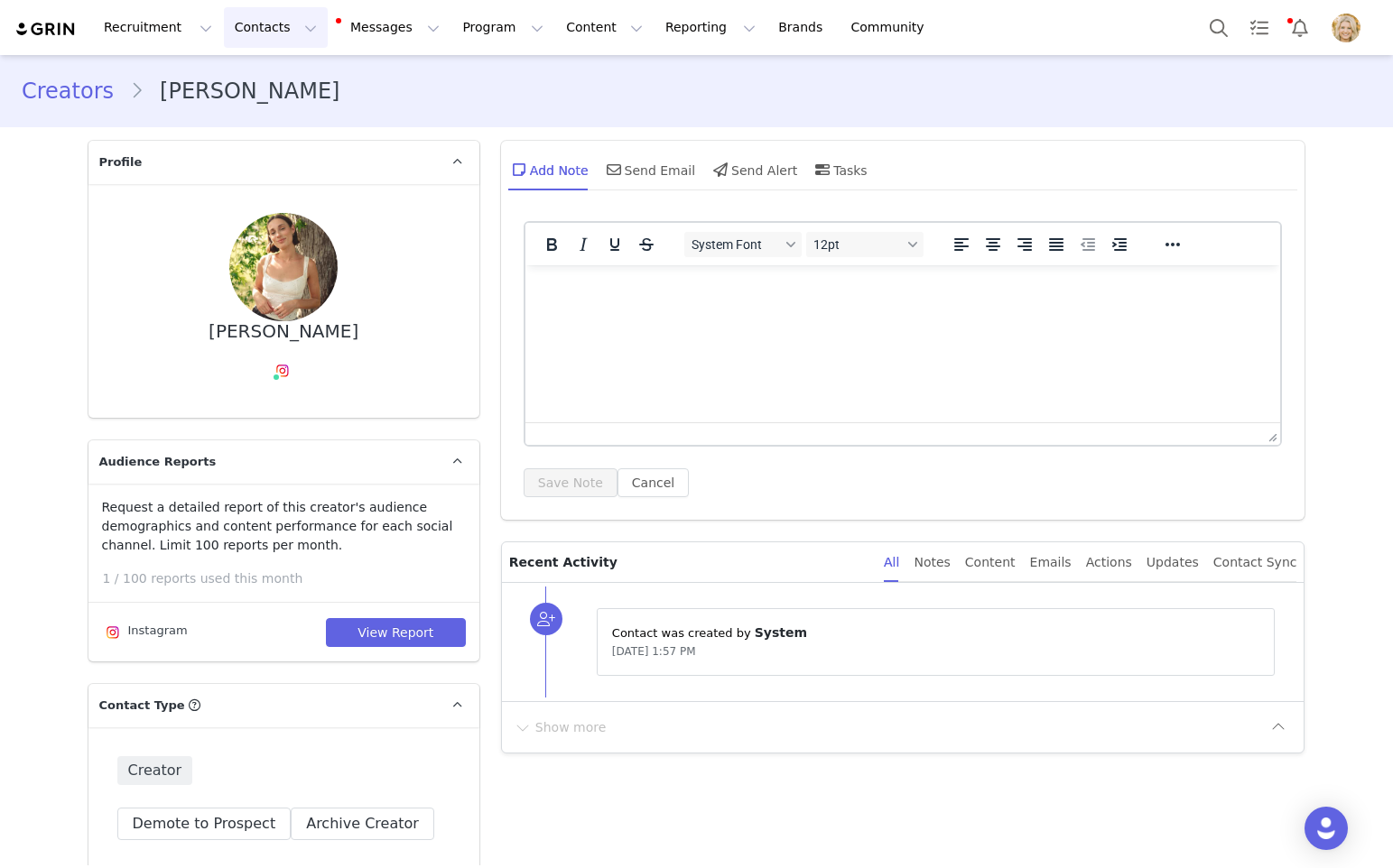
click at [240, 28] on button "Contacts Contacts" at bounding box center [276, 27] width 104 height 41
click at [248, 145] on p "Applicants" at bounding box center [259, 146] width 66 height 19
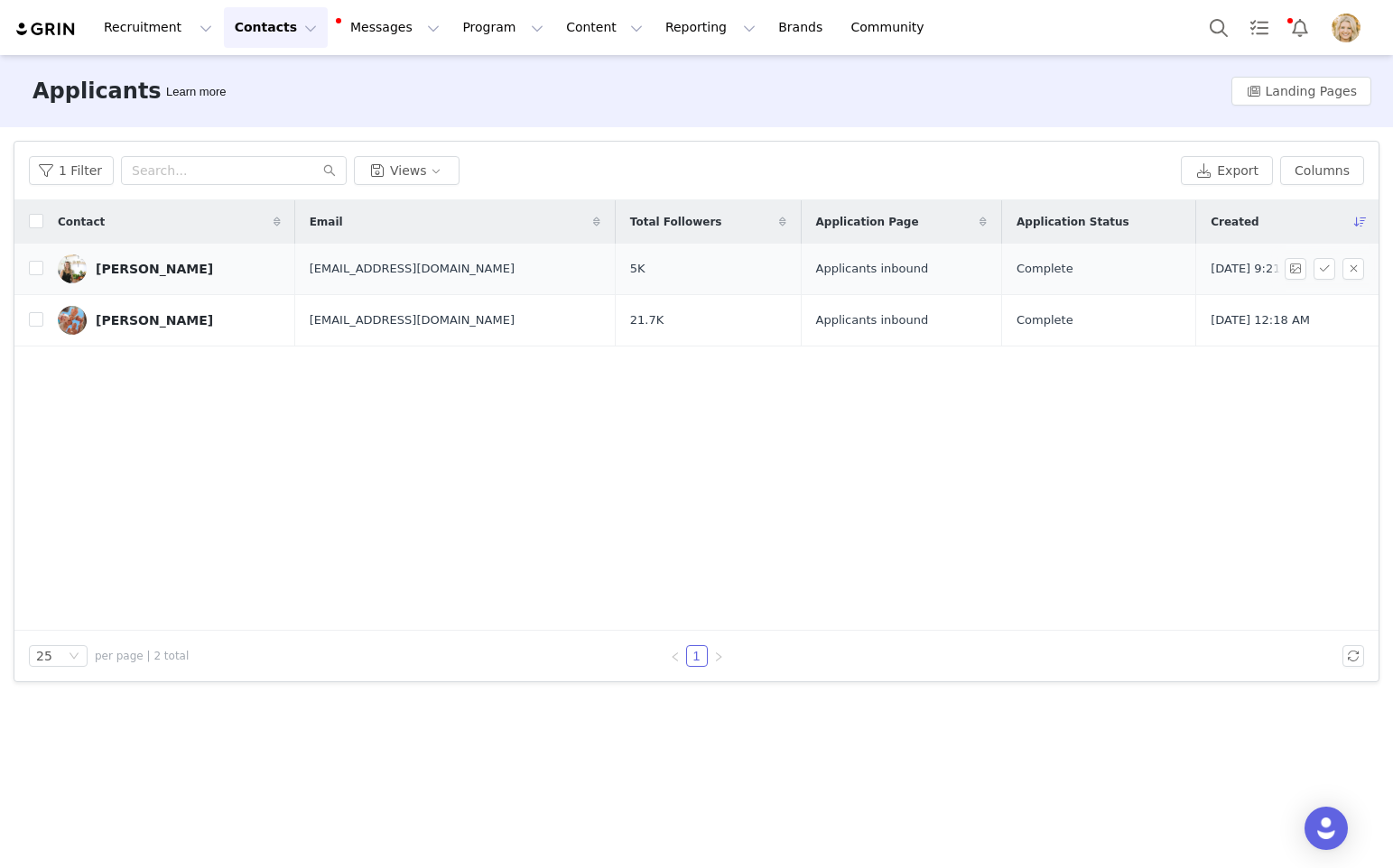
click at [156, 273] on div "[PERSON_NAME]" at bounding box center [154, 269] width 117 height 14
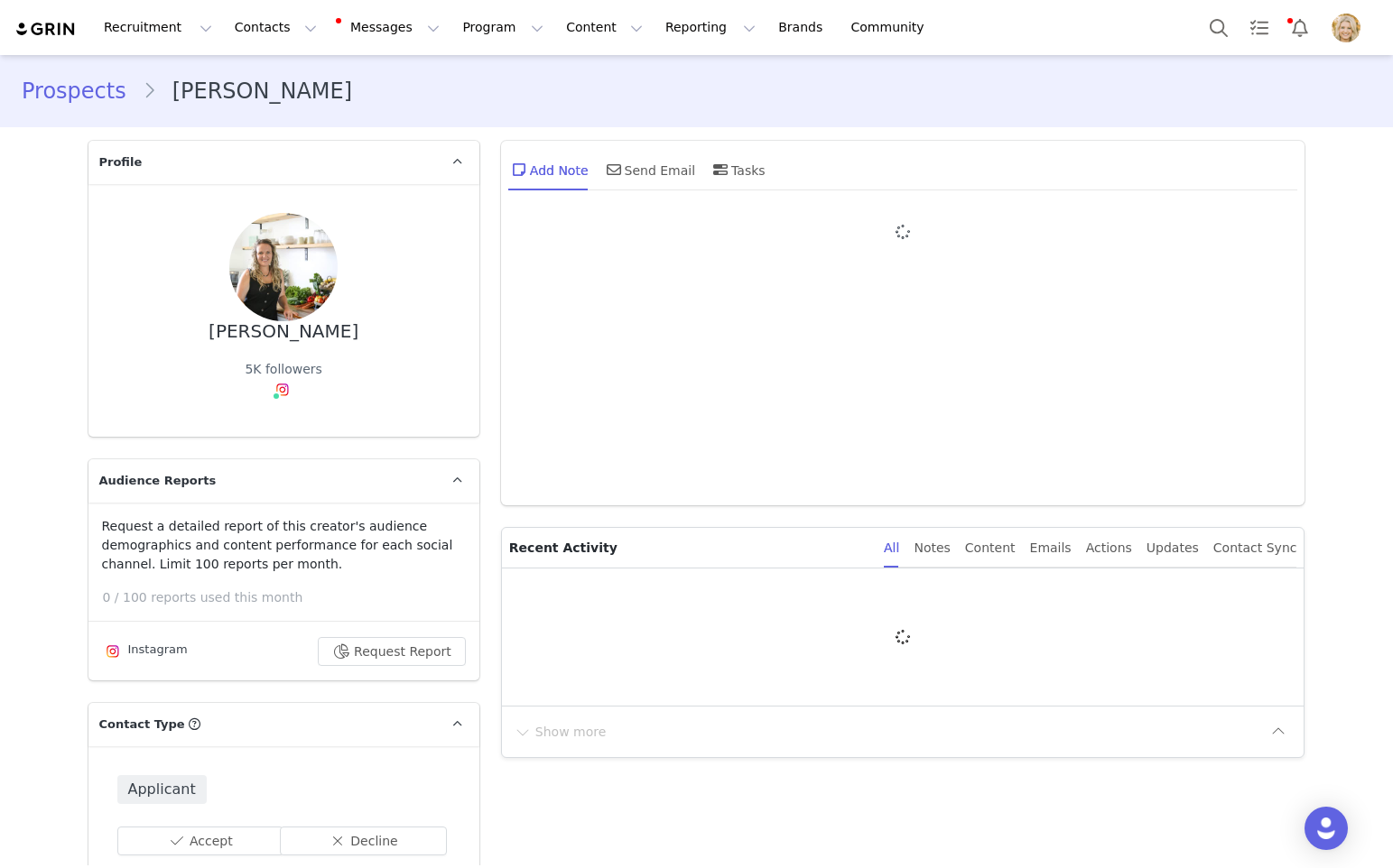
type input "+1 ([GEOGRAPHIC_DATA])"
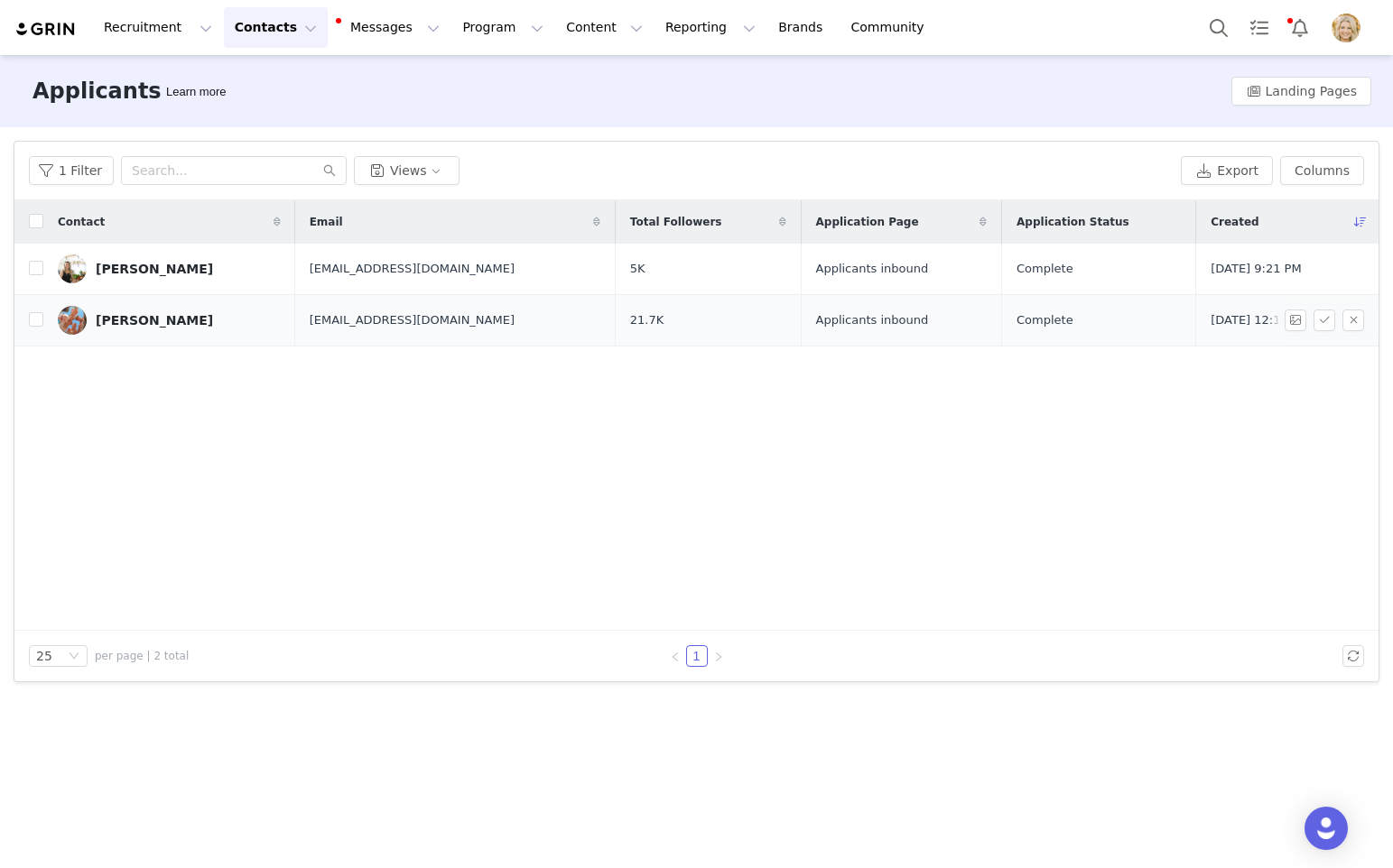
click at [167, 320] on div "[PERSON_NAME]" at bounding box center [154, 321] width 117 height 14
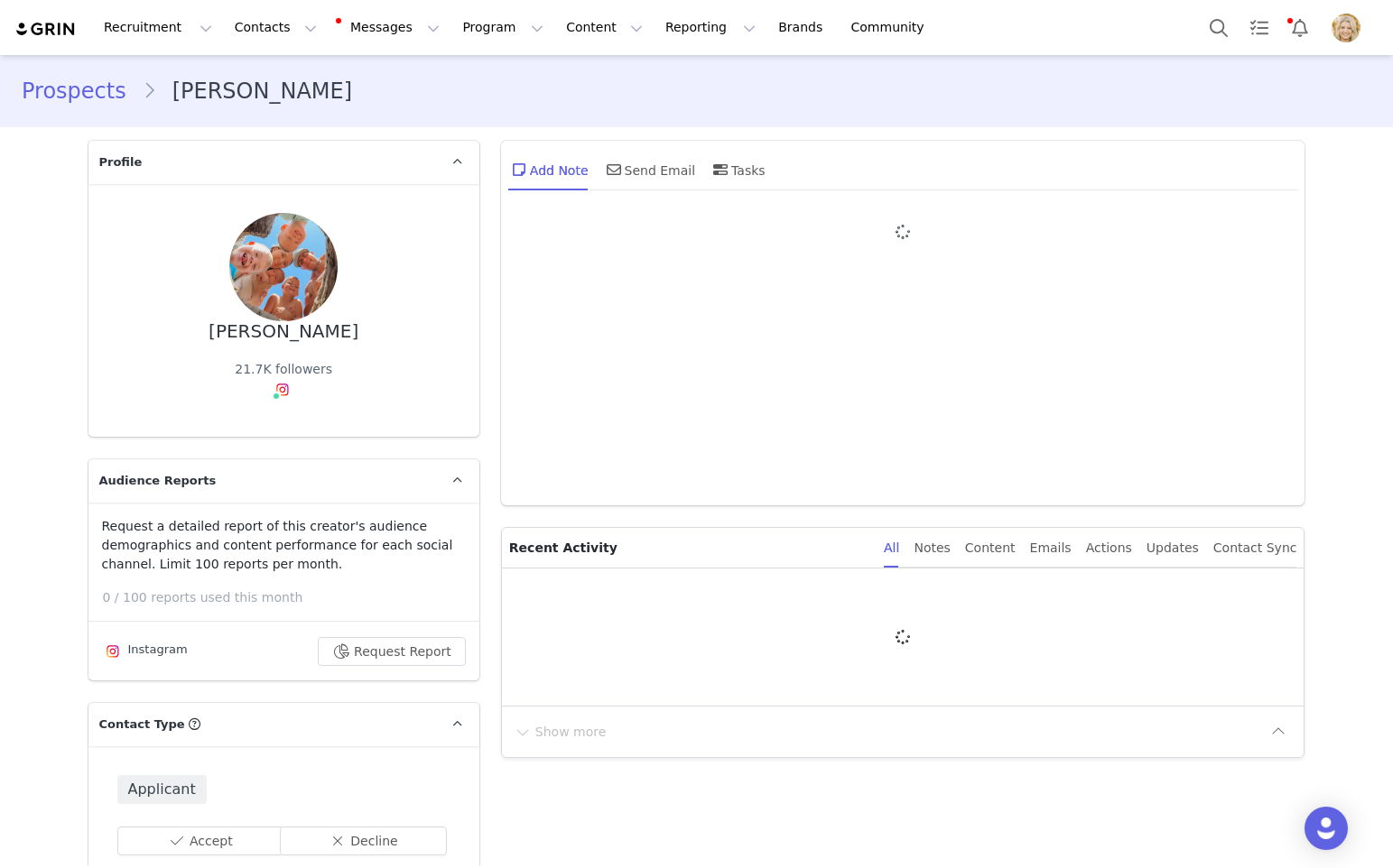
type input "+1 ([GEOGRAPHIC_DATA])"
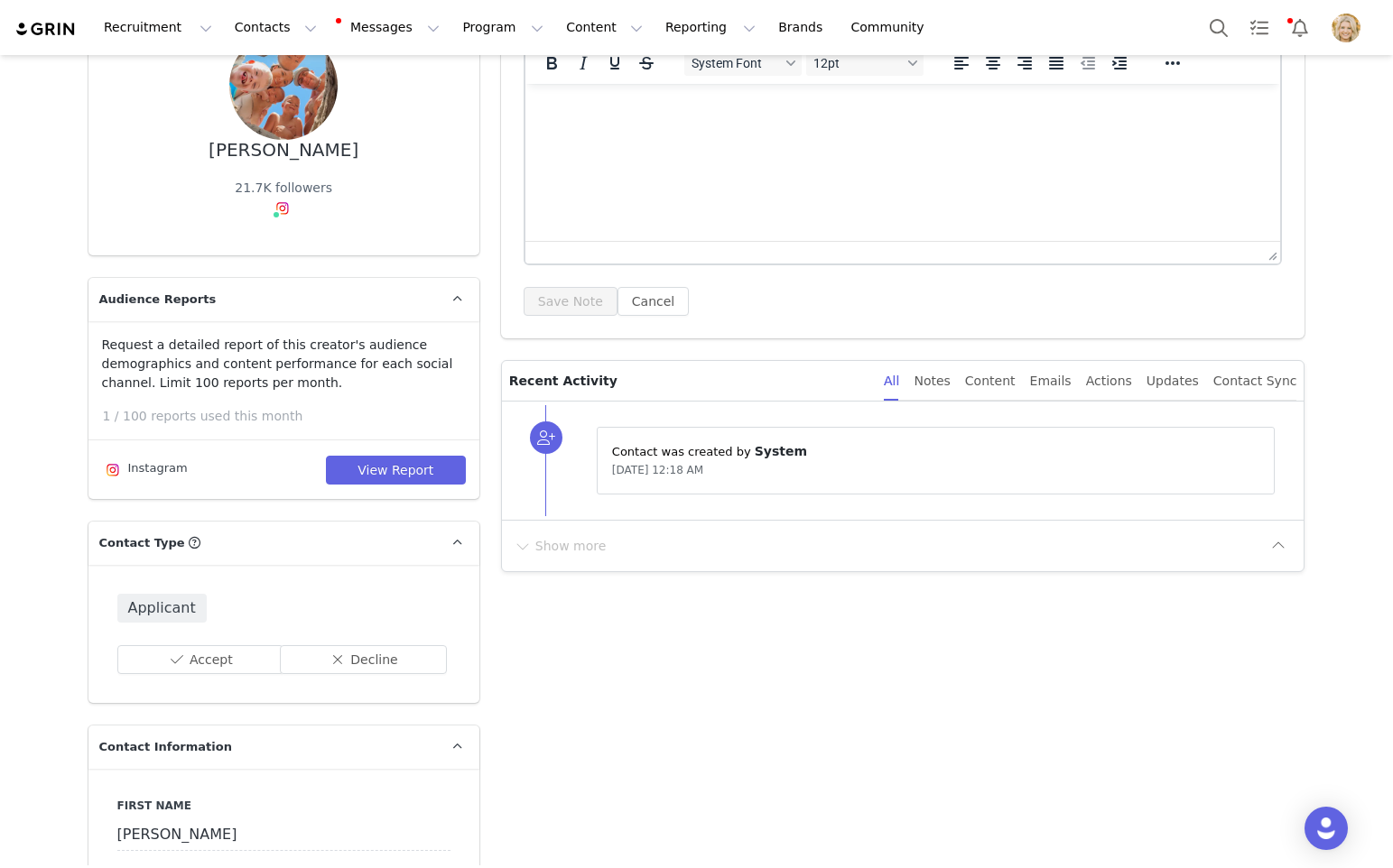
scroll to position [210, 0]
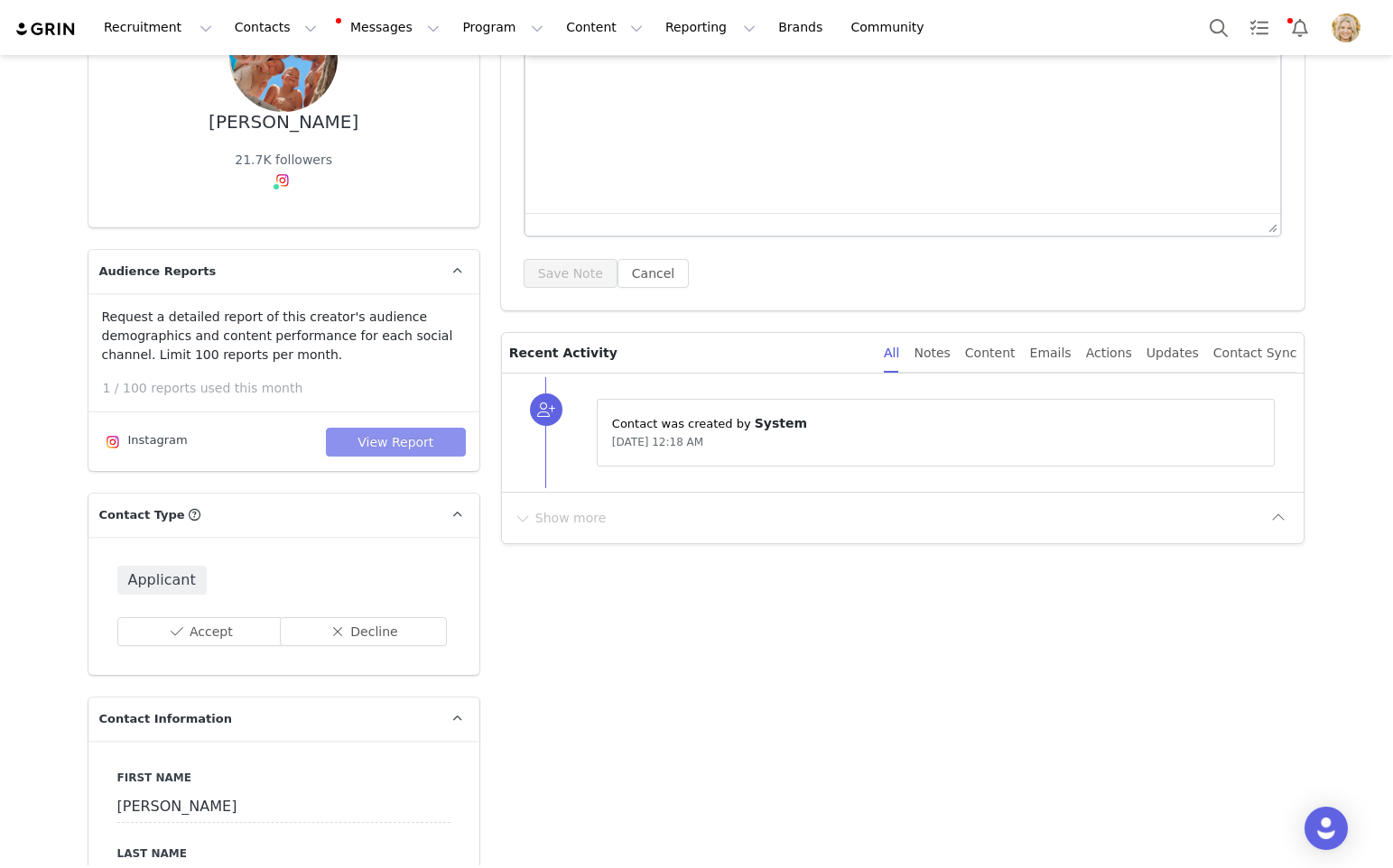
click at [411, 435] on button "View Report" at bounding box center [396, 441] width 140 height 29
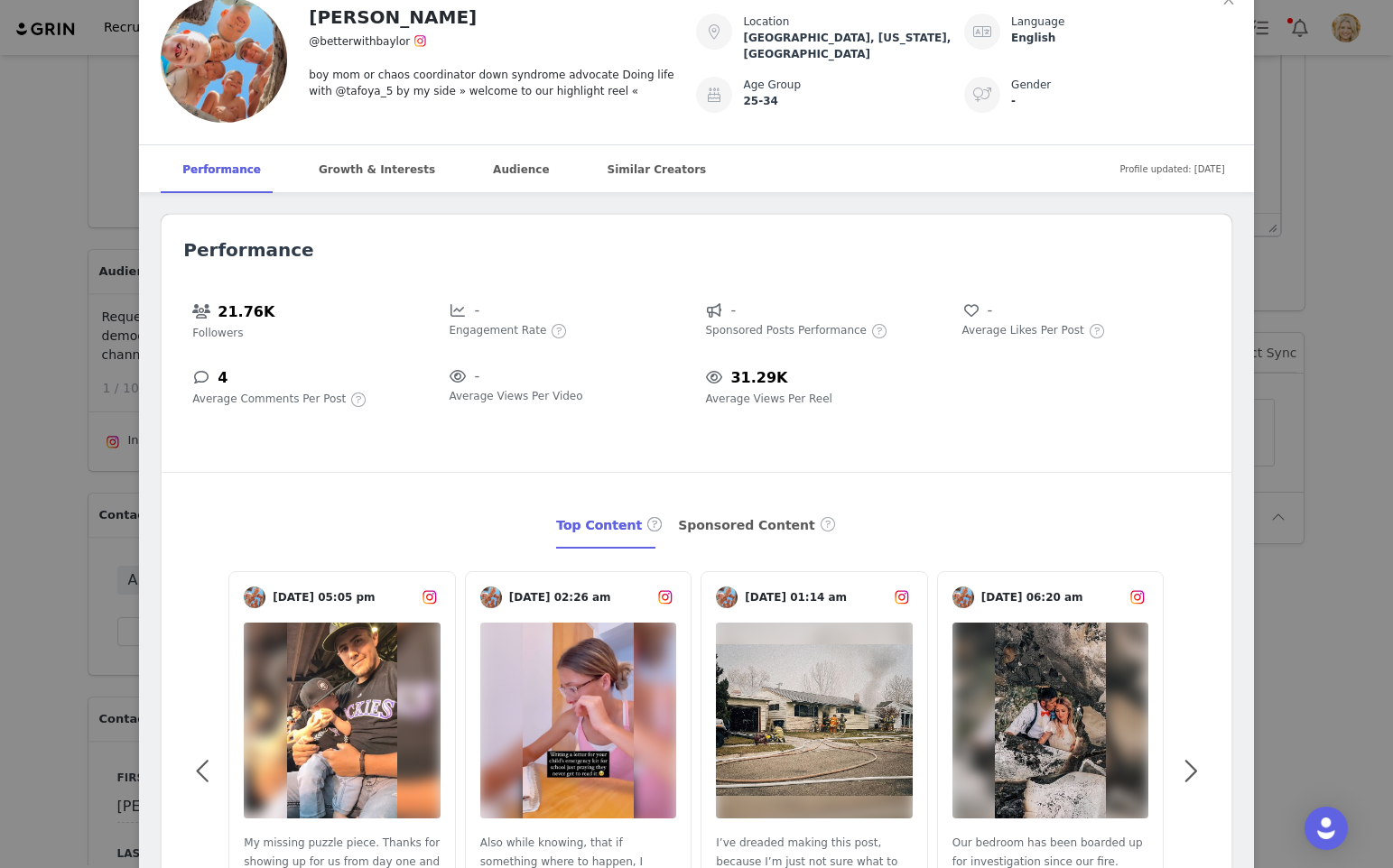
scroll to position [0, 0]
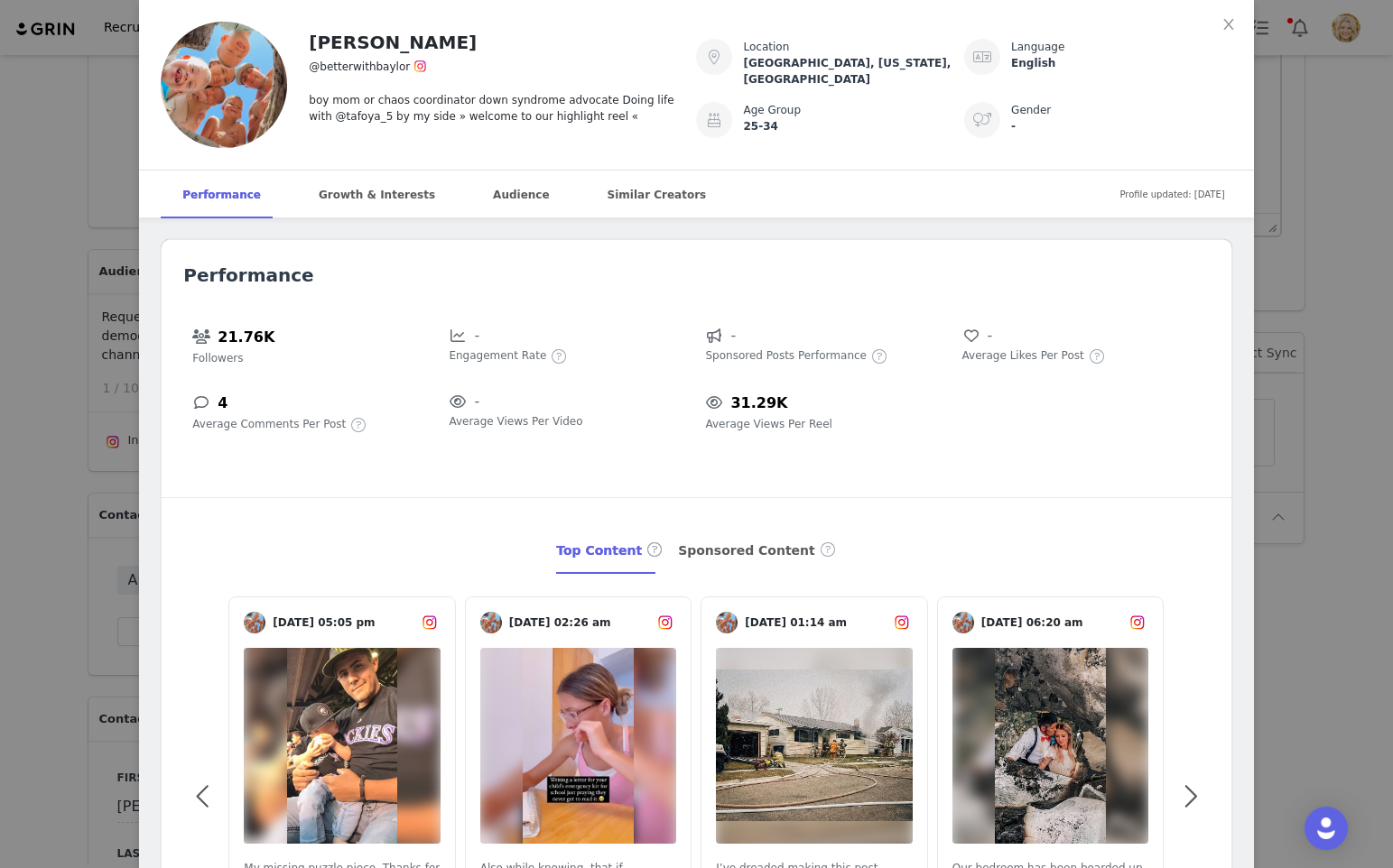
click at [81, 216] on div "[PERSON_NAME] @betterwithbaylor boy mom or chaos coordinator down syndrome advo…" at bounding box center [696, 434] width 1393 height 868
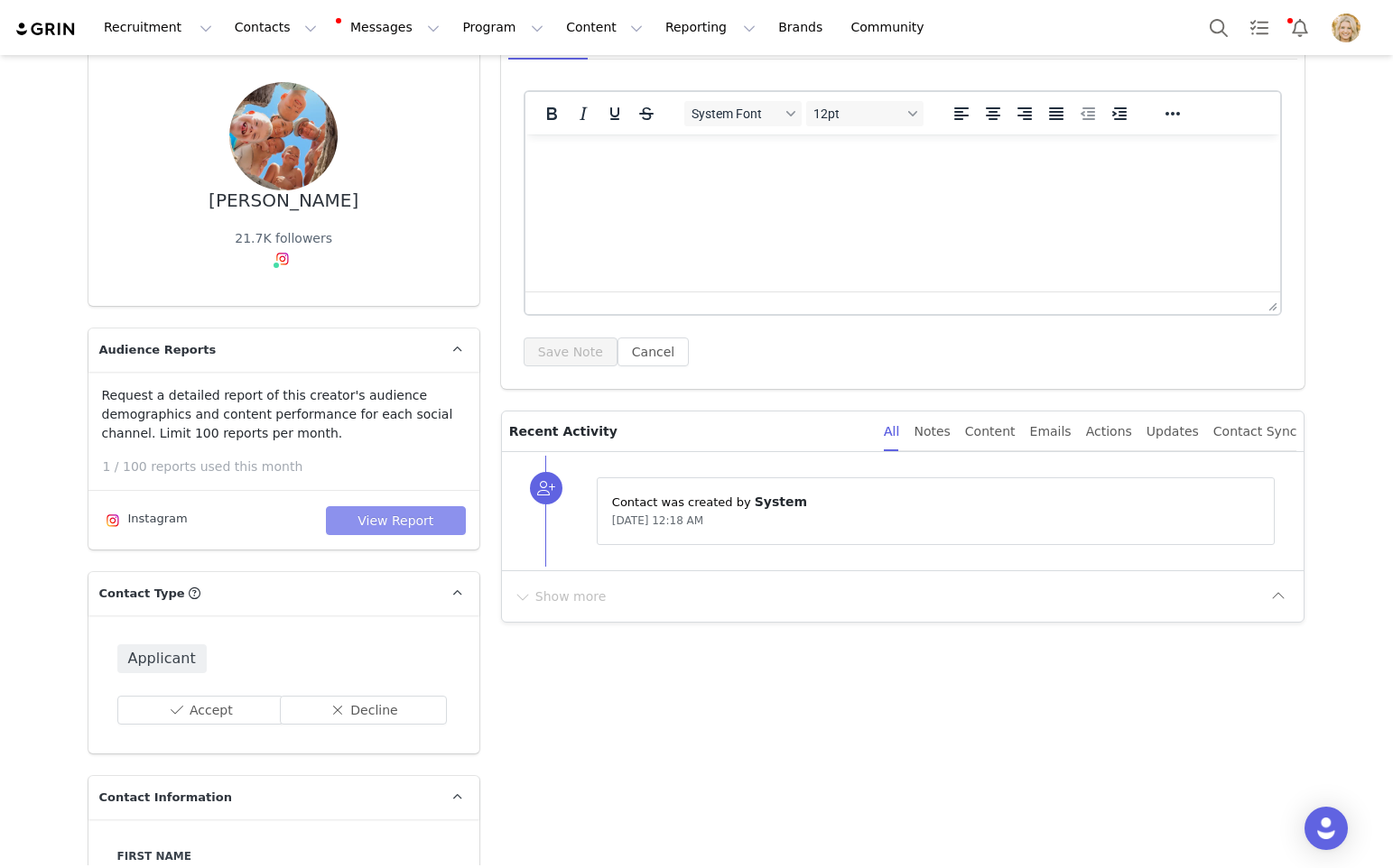
scroll to position [100, 0]
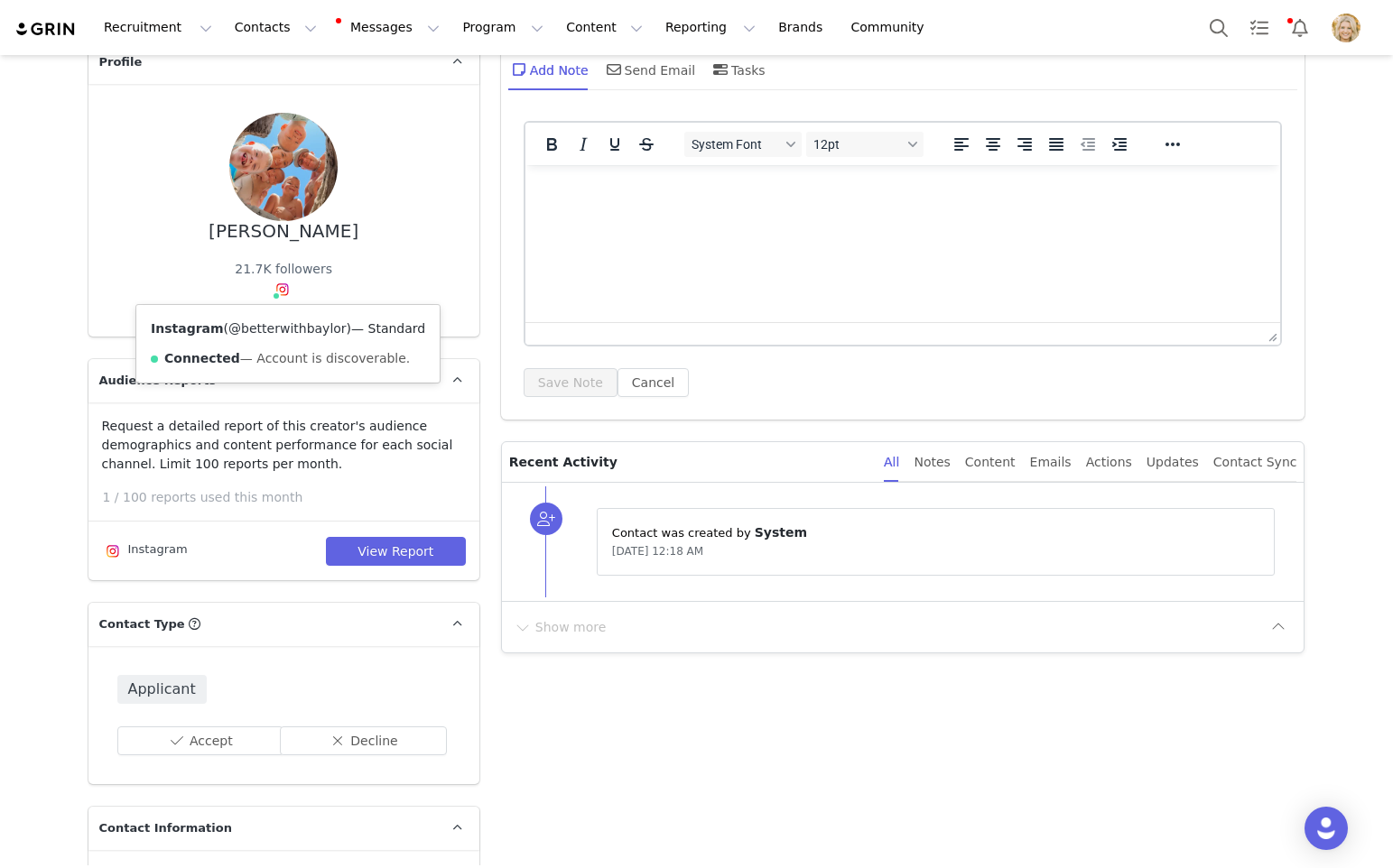
click at [280, 327] on link "@betterwithbaylor" at bounding box center [288, 329] width 118 height 14
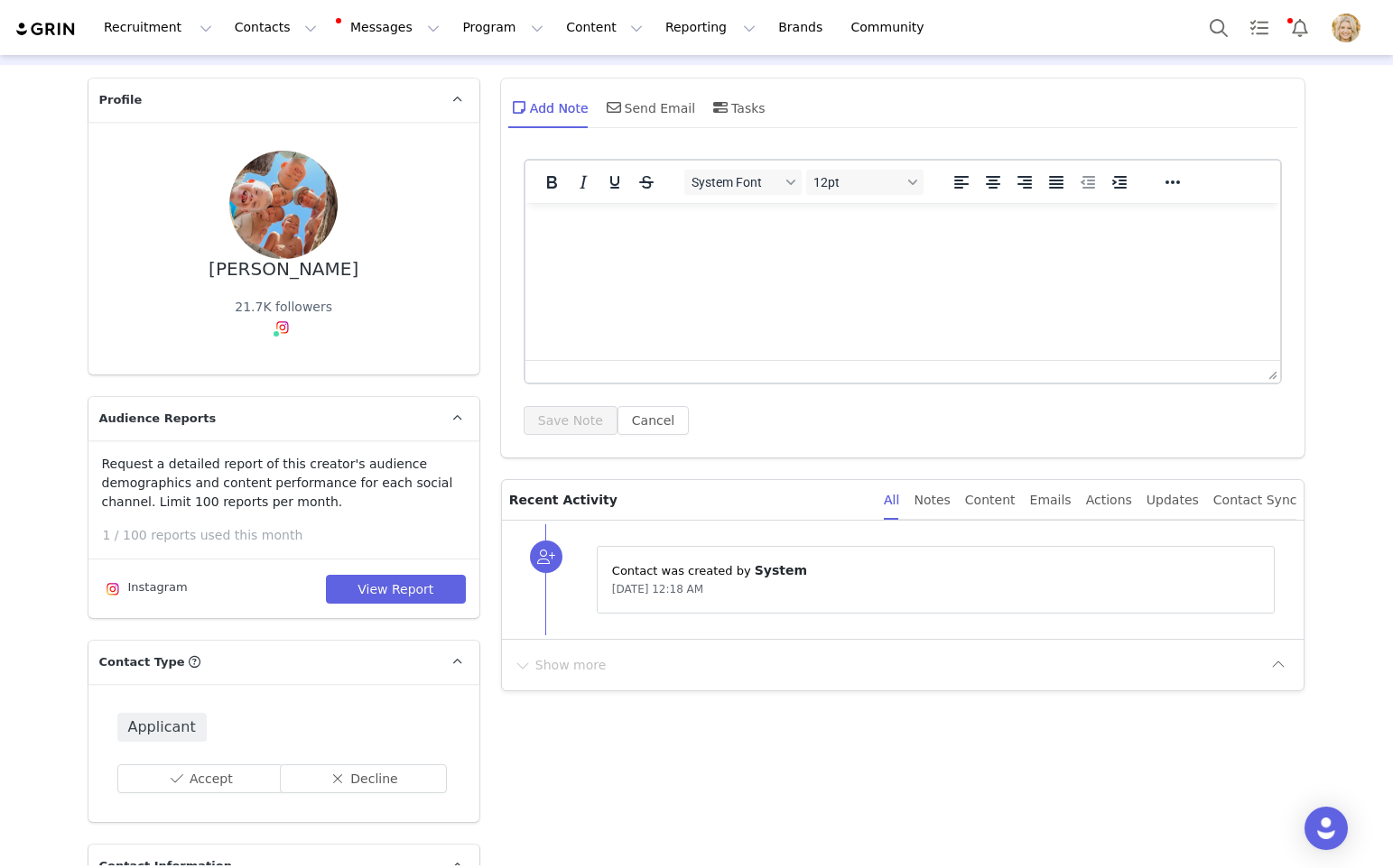
scroll to position [258, 0]
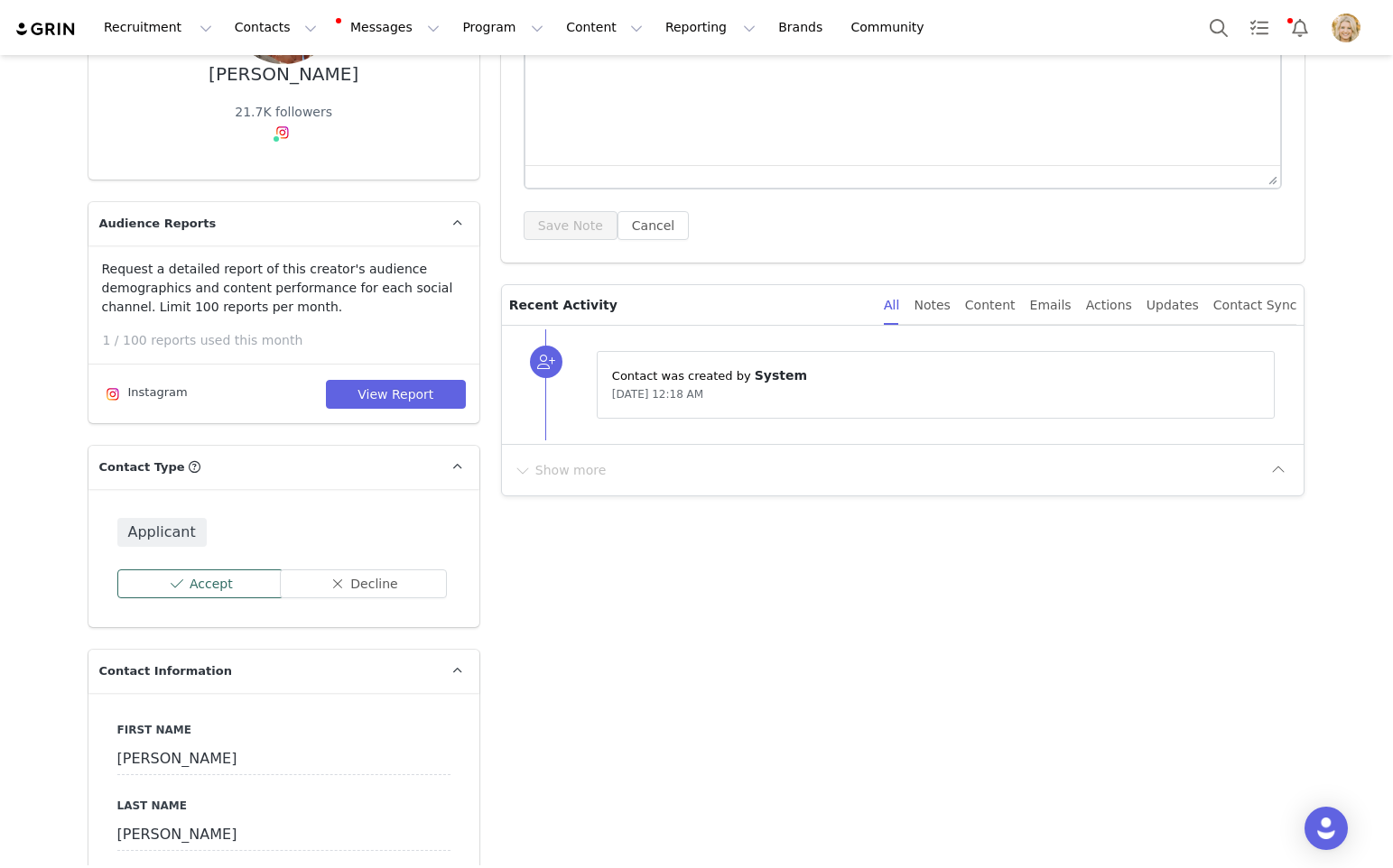
click at [223, 581] on button "Accept" at bounding box center [200, 583] width 167 height 29
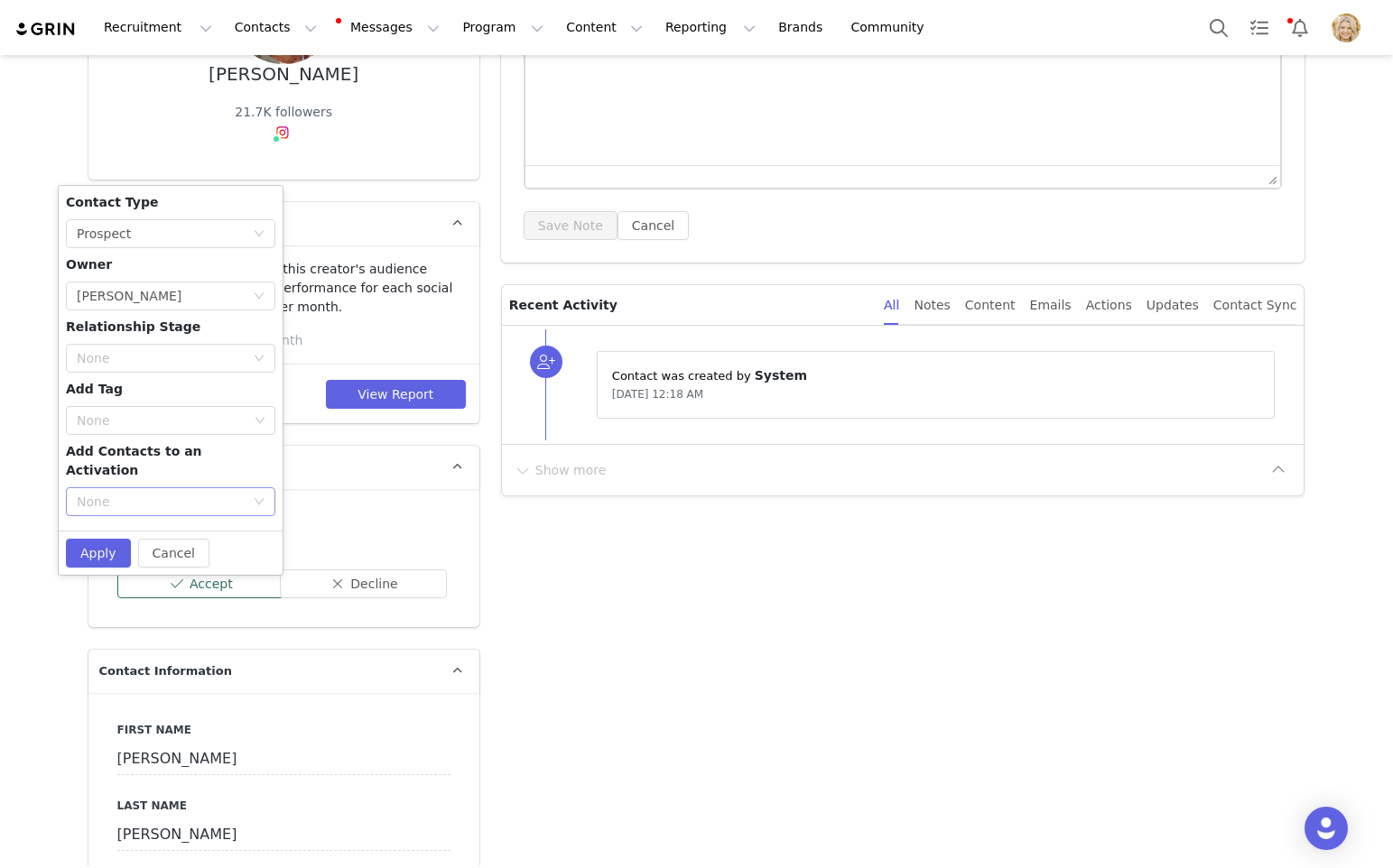
click at [199, 492] on div "None" at bounding box center [161, 501] width 168 height 18
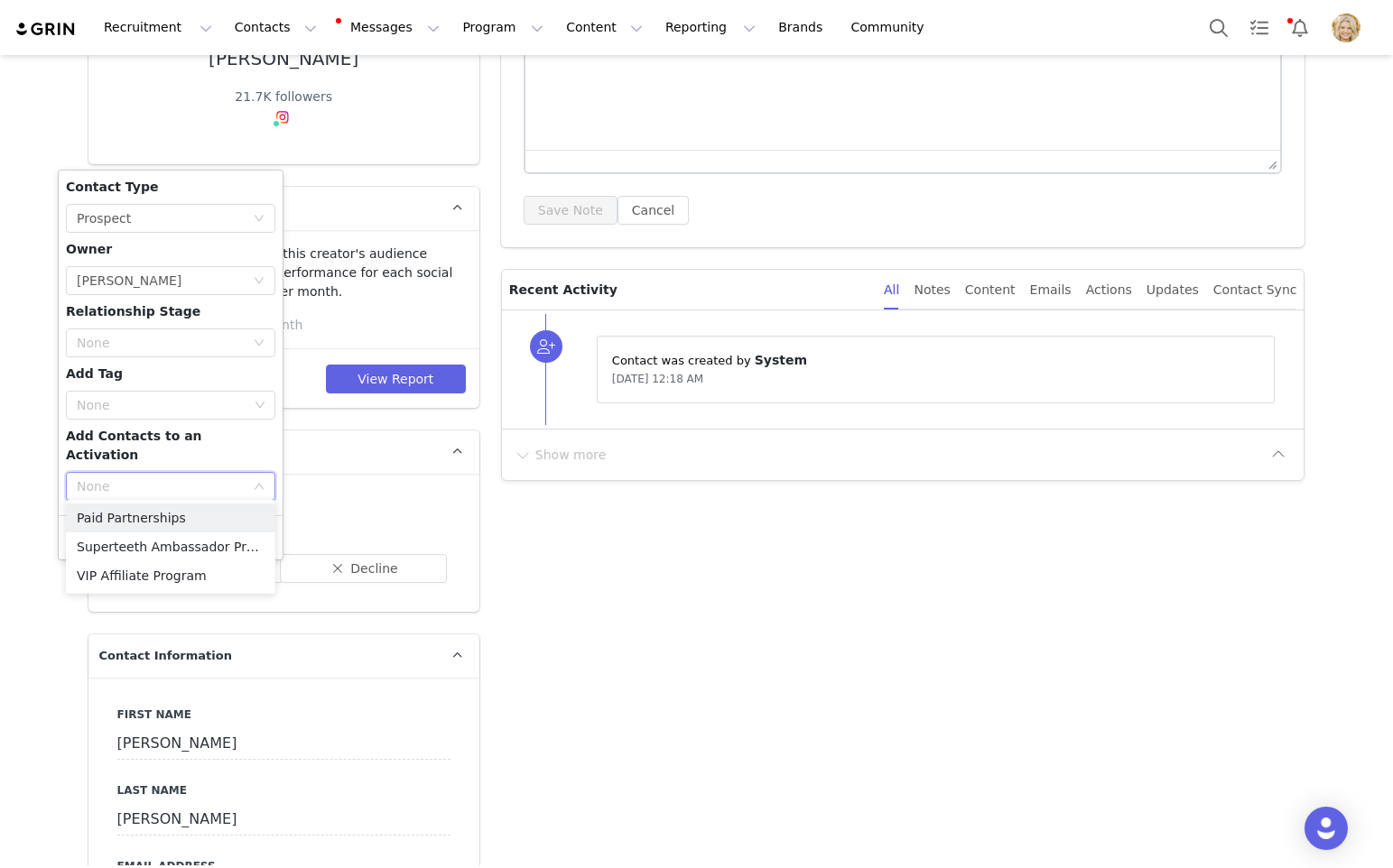
scroll to position [304, 0]
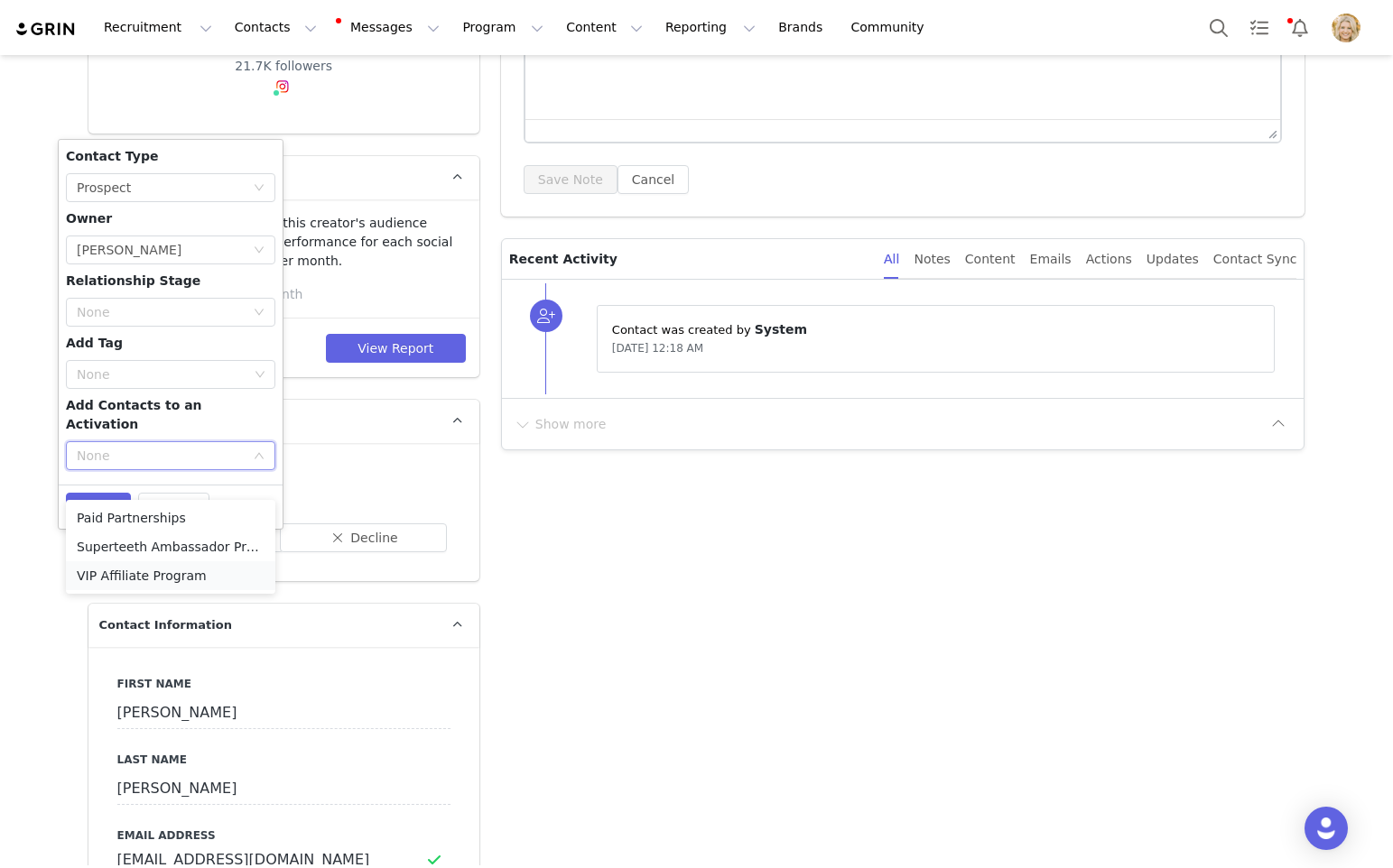
click at [179, 576] on li "VIP Affiliate Program" at bounding box center [171, 575] width 210 height 29
click at [86, 492] on button "Apply" at bounding box center [98, 506] width 65 height 29
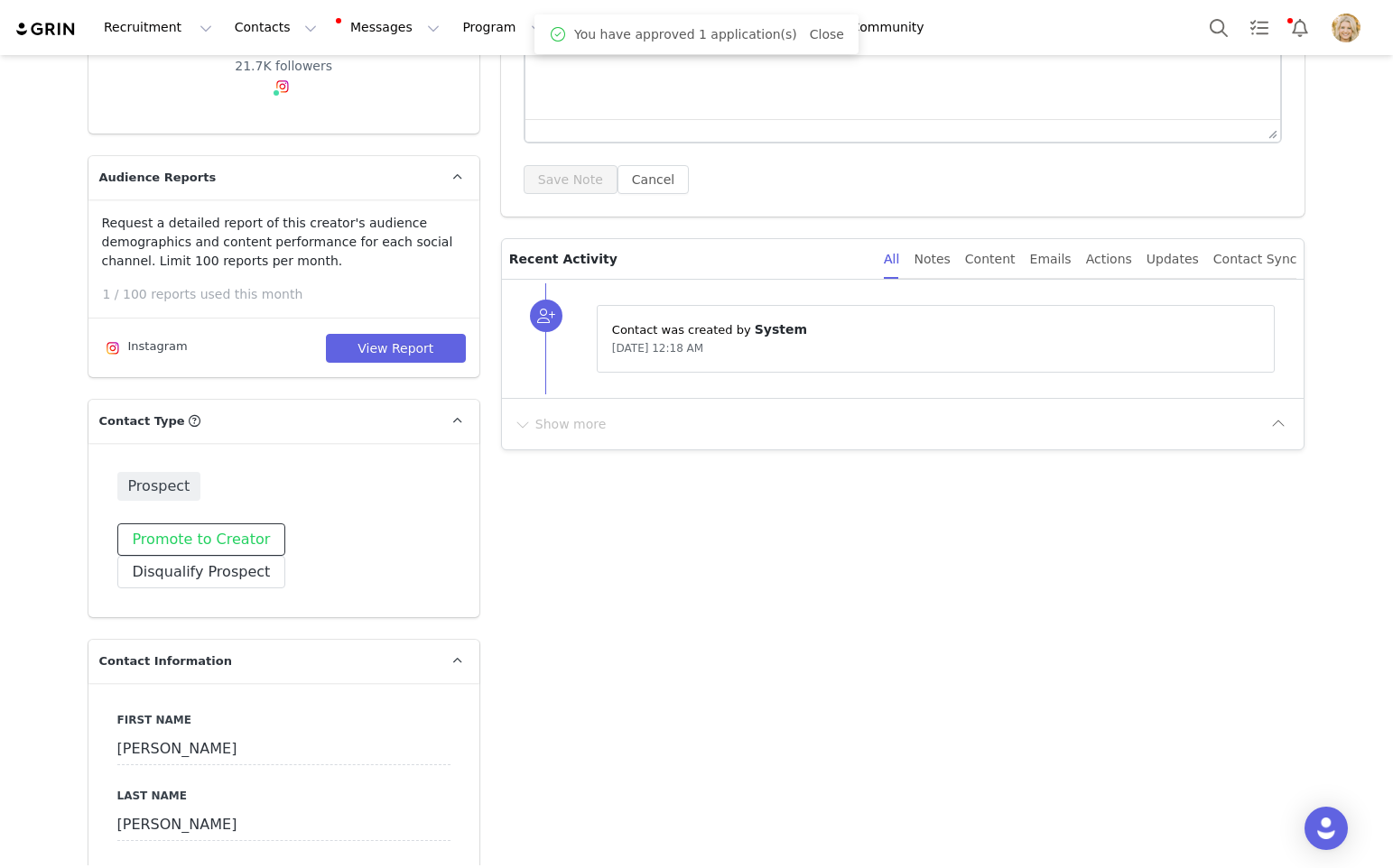
click at [206, 534] on button "Promote to Creator" at bounding box center [201, 539] width 169 height 33
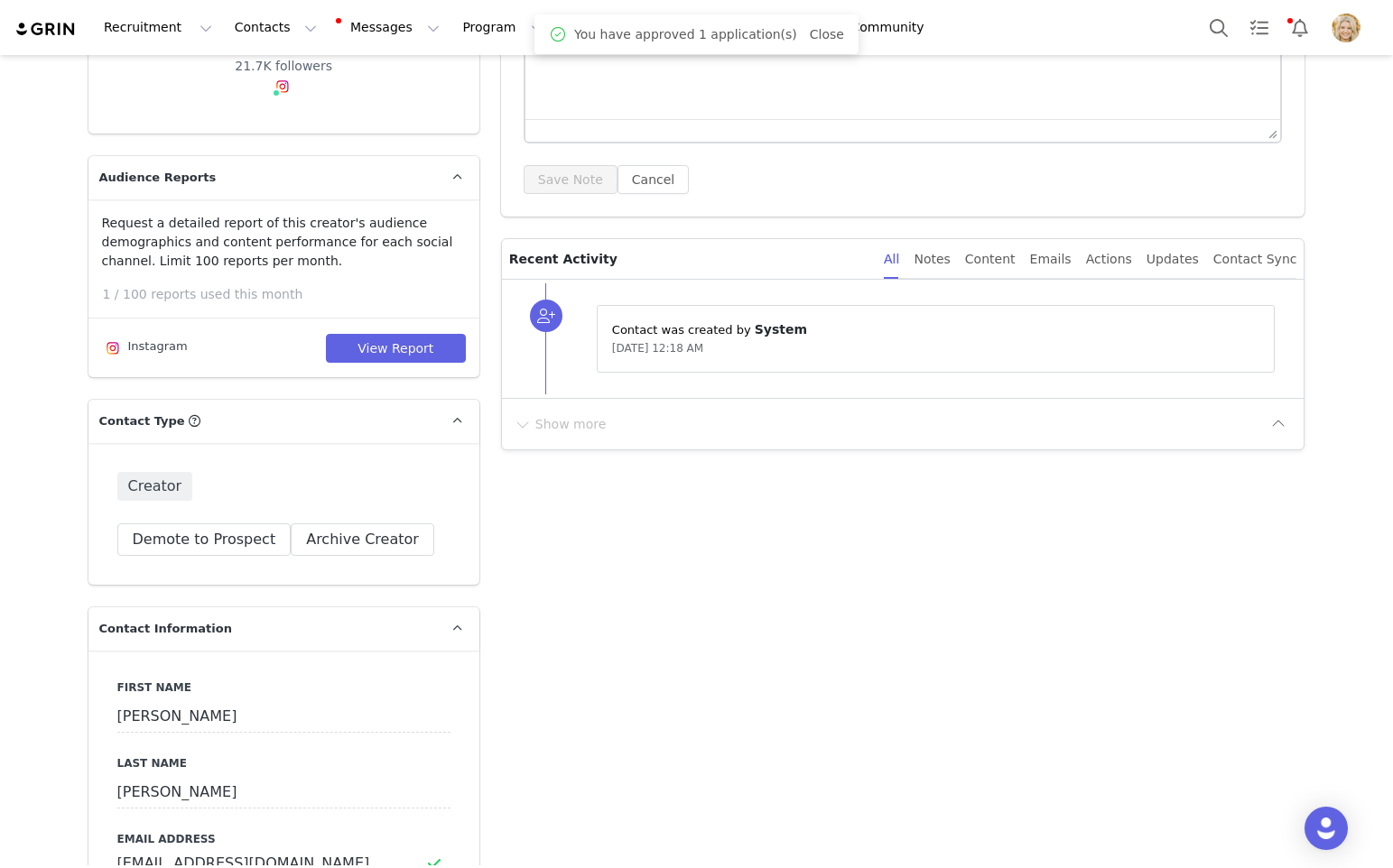
scroll to position [0, 0]
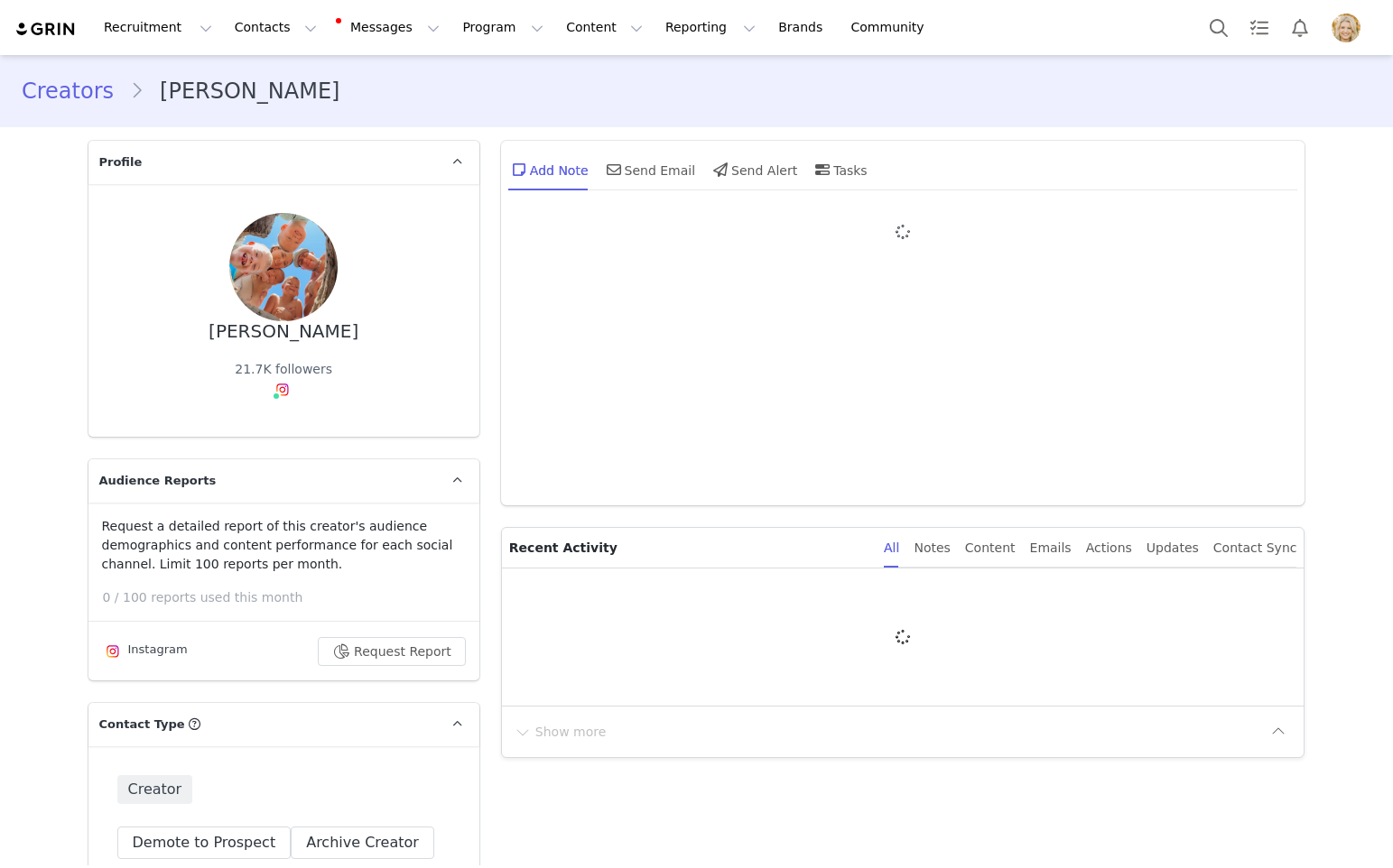
type input "+1 ([GEOGRAPHIC_DATA])"
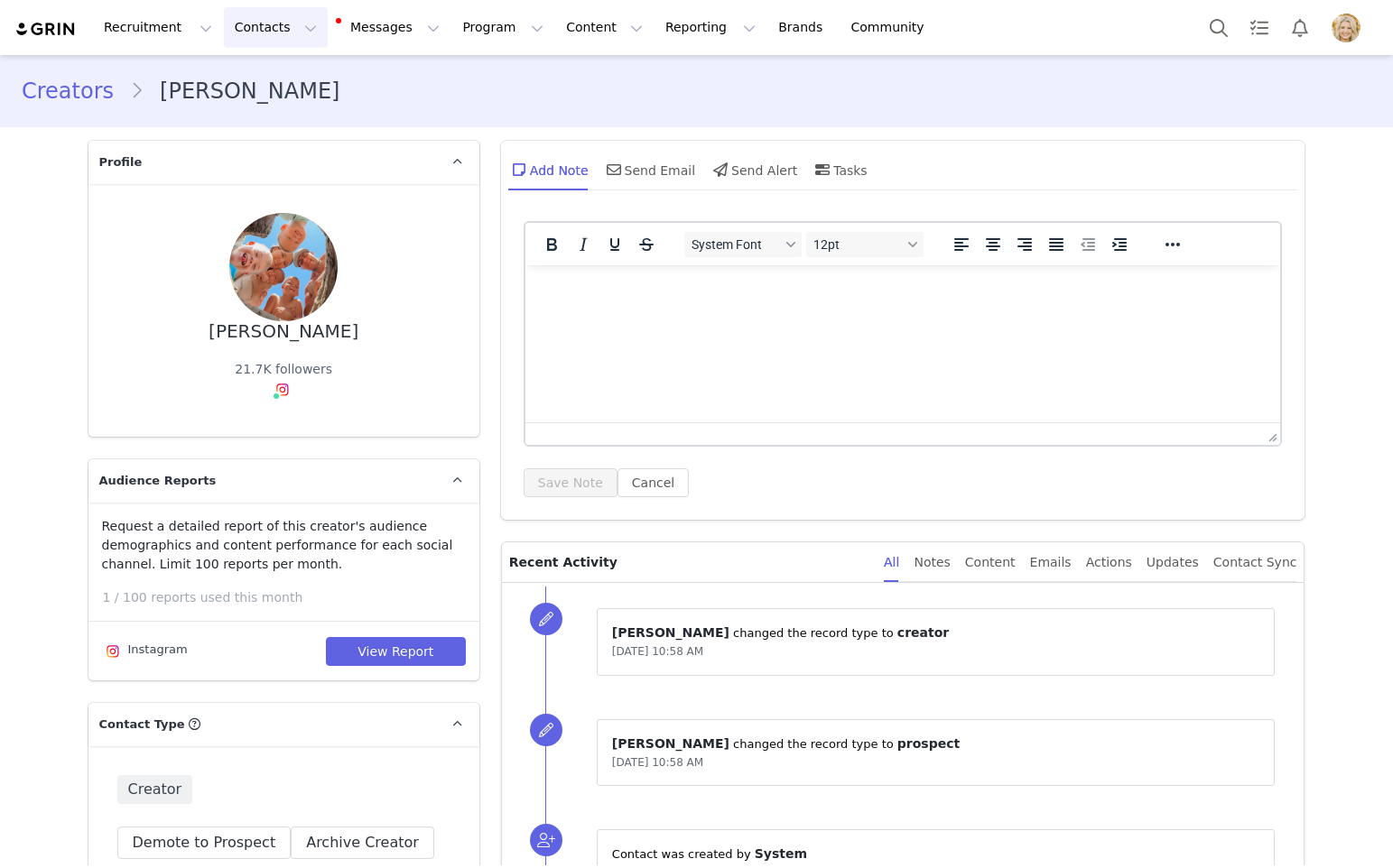
click at [271, 29] on button "Contacts Contacts" at bounding box center [276, 27] width 104 height 41
click at [273, 150] on p "Applicants" at bounding box center [259, 146] width 66 height 19
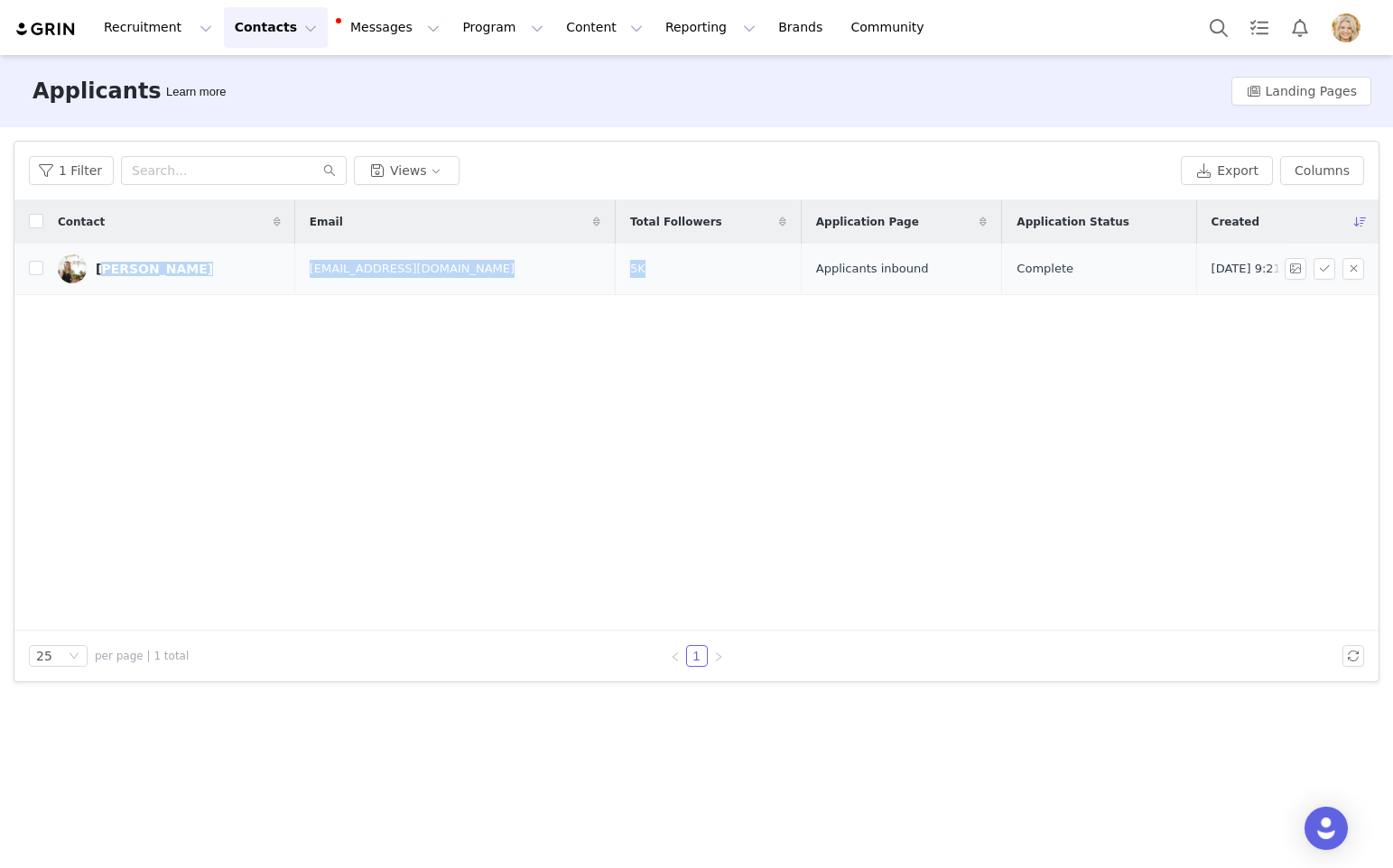
drag, startPoint x: 634, startPoint y: 273, endPoint x: 94, endPoint y: 268, distance: 540.0
click at [94, 268] on tr "Shawna Nolan Holisticallyyoufl@gmail.com 5K Applicants inbound Complete Sep 17,…" at bounding box center [696, 270] width 1364 height 52
copy tr "Shawna Nolan Holisticallyyoufl@gmail.com 5K"
click at [170, 272] on div "[PERSON_NAME]" at bounding box center [154, 269] width 117 height 14
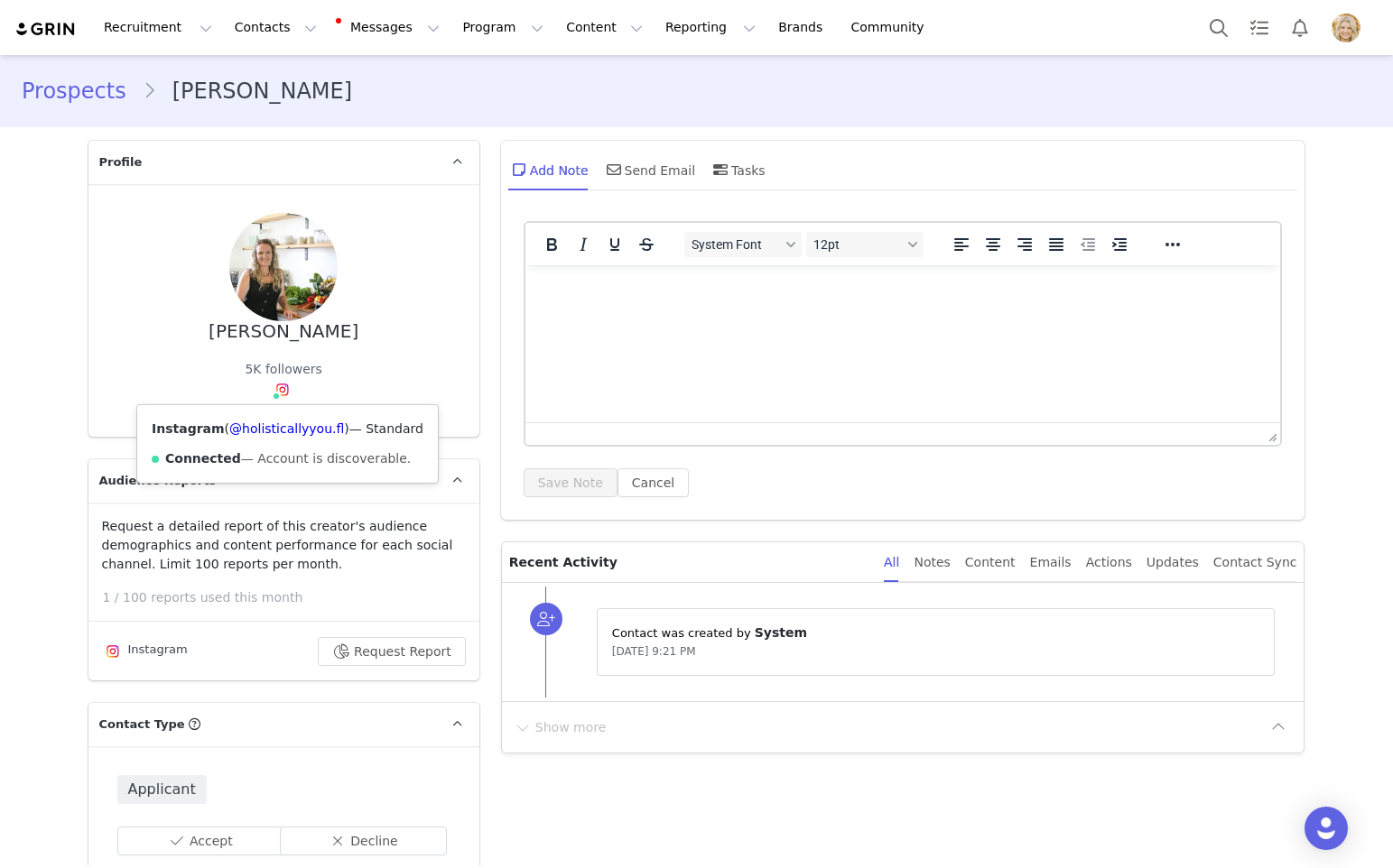
click at [287, 418] on div "Instagram ( @holisticallyyou.fl ) — Standard Connected — Account is discoverabl…" at bounding box center [287, 444] width 301 height 78
click at [290, 431] on link "@holisticallyyou.fl" at bounding box center [287, 429] width 115 height 14
